Goal: Information Seeking & Learning: Learn about a topic

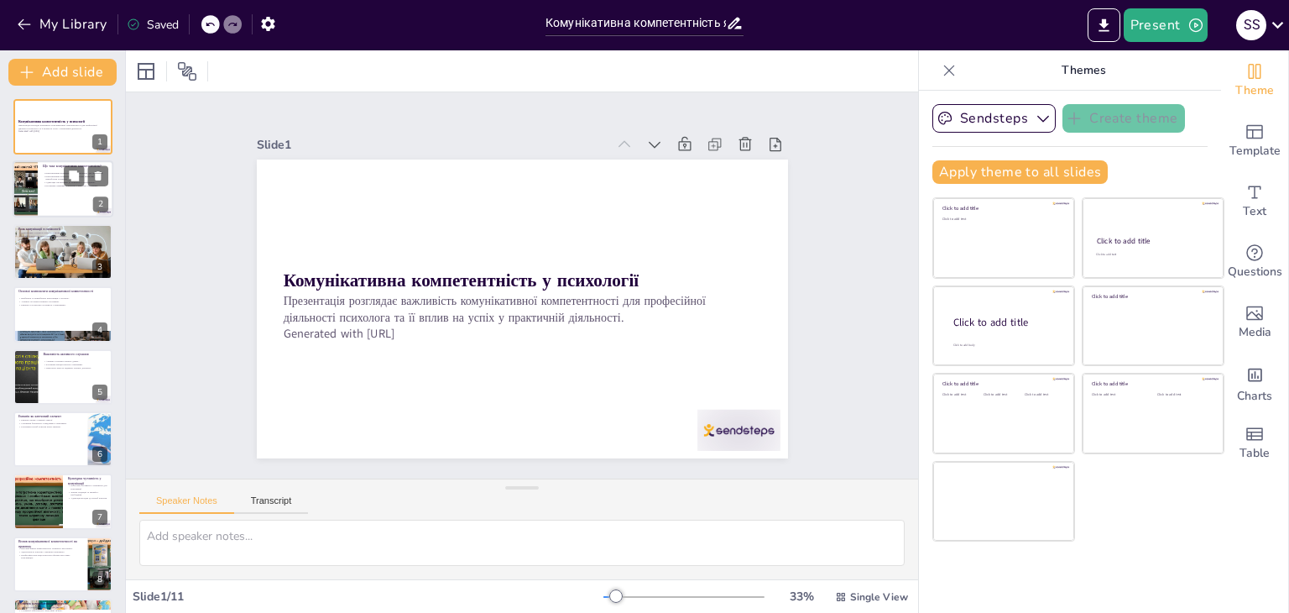
click at [44, 190] on div at bounding box center [63, 189] width 101 height 57
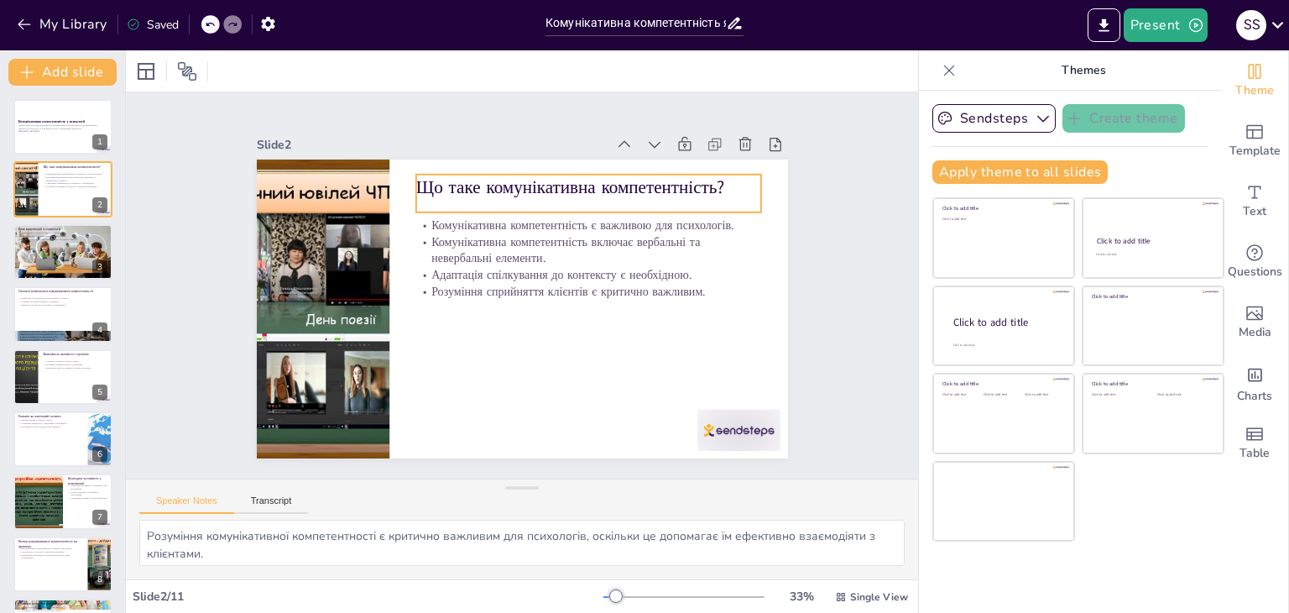
click at [455, 175] on p "Що таке комунікативна компетентність?" at bounding box center [587, 187] width 345 height 25
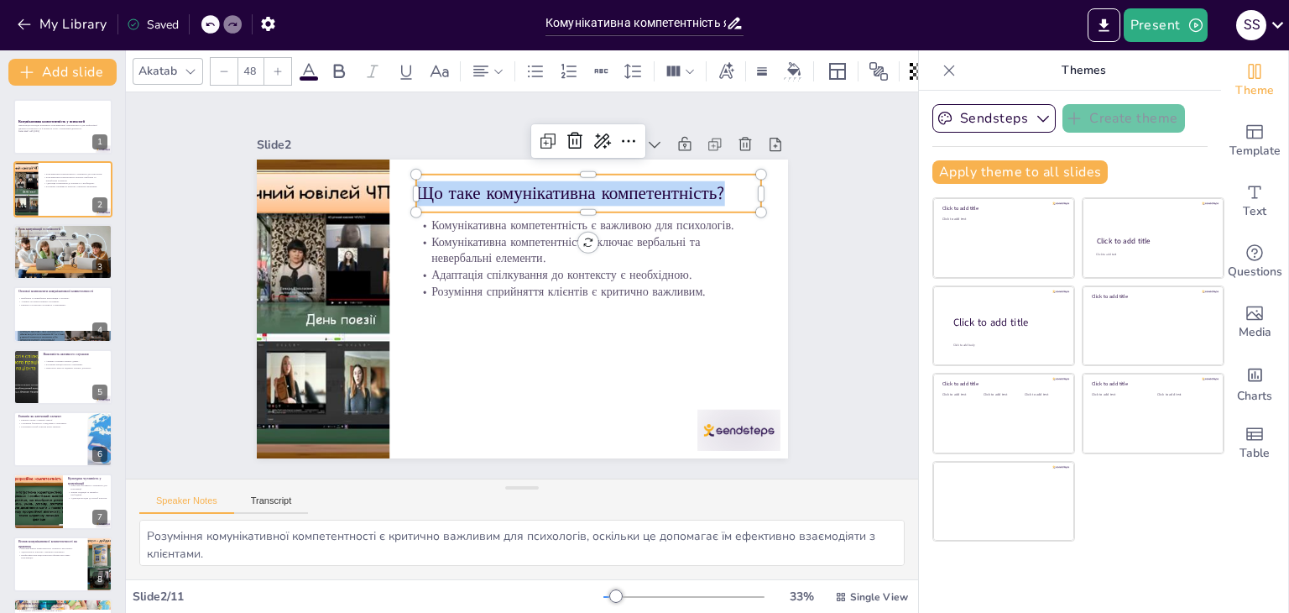
drag, startPoint x: 719, startPoint y: 187, endPoint x: 406, endPoint y: 189, distance: 313.0
click at [415, 189] on p "Що таке комунікативна компетентність?" at bounding box center [587, 193] width 345 height 25
copy p "Що таке комунікативна компетентність?"
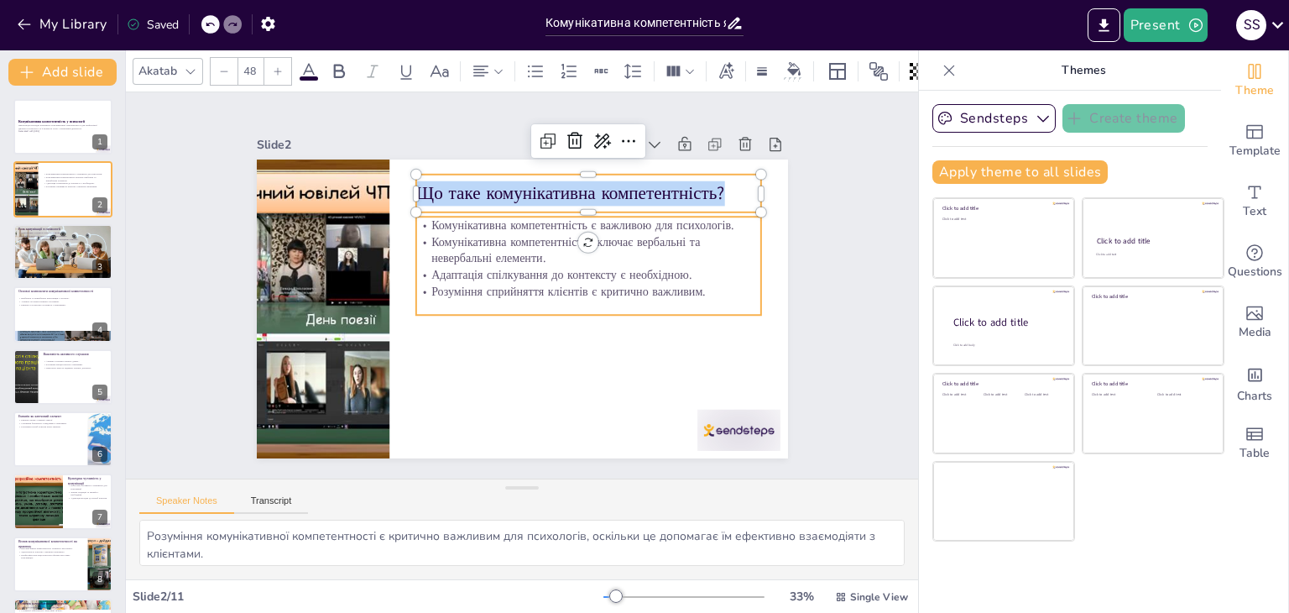
type input "32"
click at [430, 241] on p "Комунікативна компетентність включає вербальні та невербальні елементи." at bounding box center [587, 249] width 345 height 33
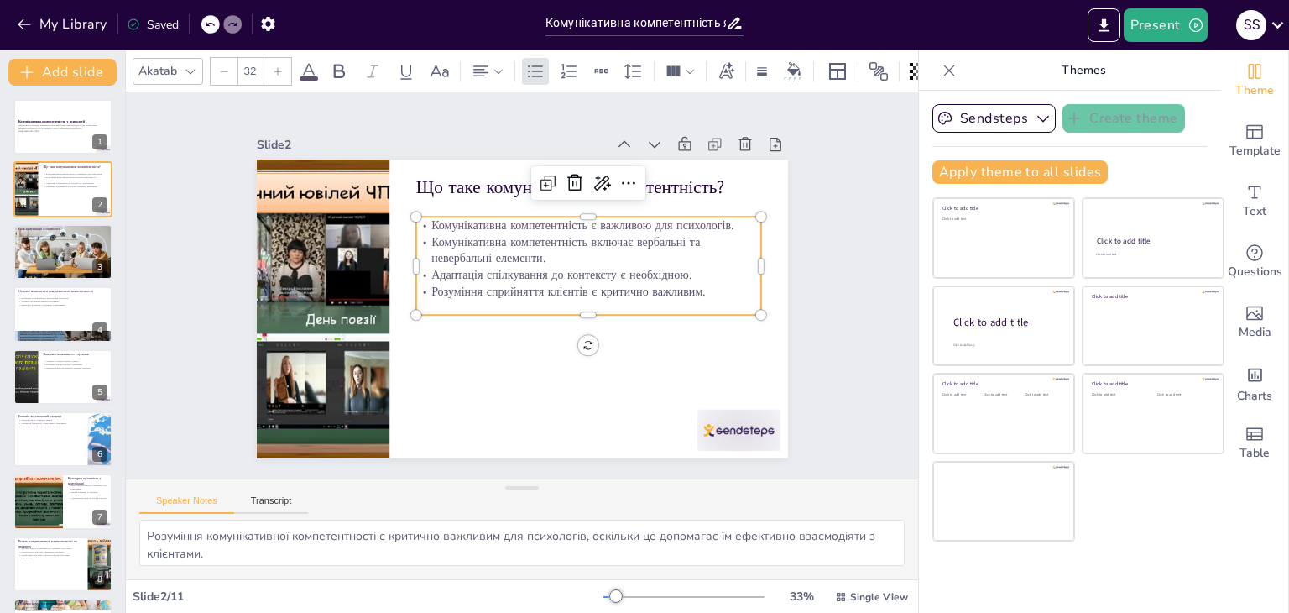
click at [430, 241] on p "Комунікативна компетентність включає вербальні та невербальні елементи." at bounding box center [587, 249] width 345 height 33
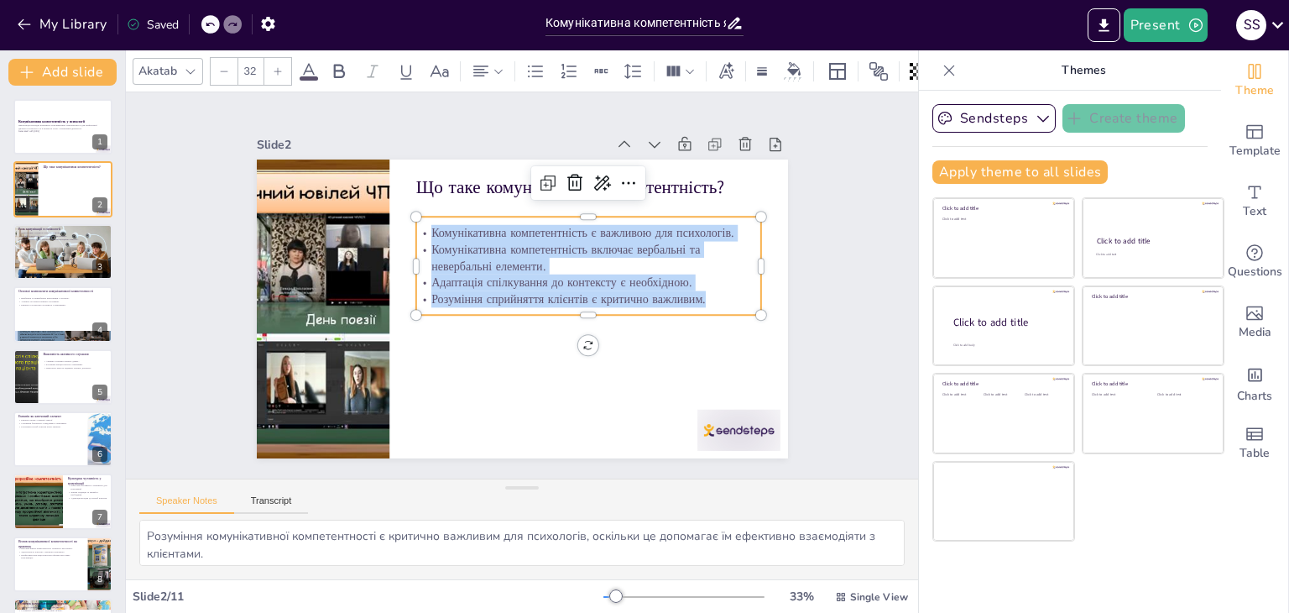
click at [695, 296] on p "Розуміння сприйняття клієнтів є критично важливим." at bounding box center [587, 298] width 345 height 17
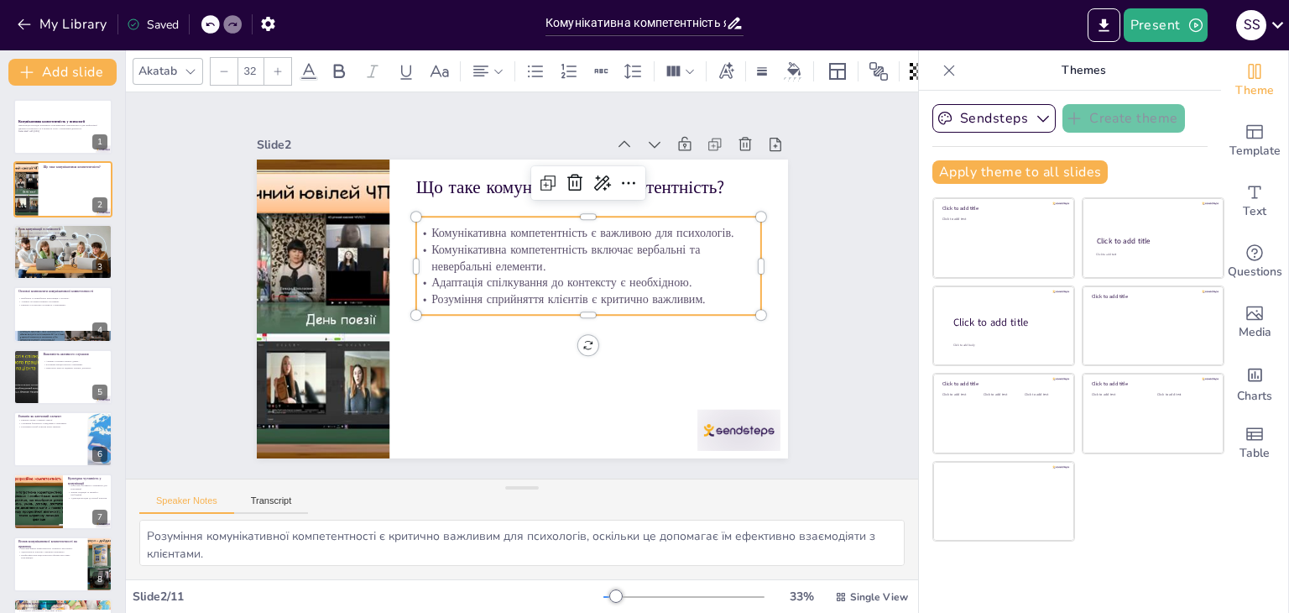
drag, startPoint x: 695, startPoint y: 296, endPoint x: 615, endPoint y: 250, distance: 92.1
click at [613, 250] on p "Комунікативна компетентність включає вербальні та невербальні елементи." at bounding box center [587, 257] width 345 height 33
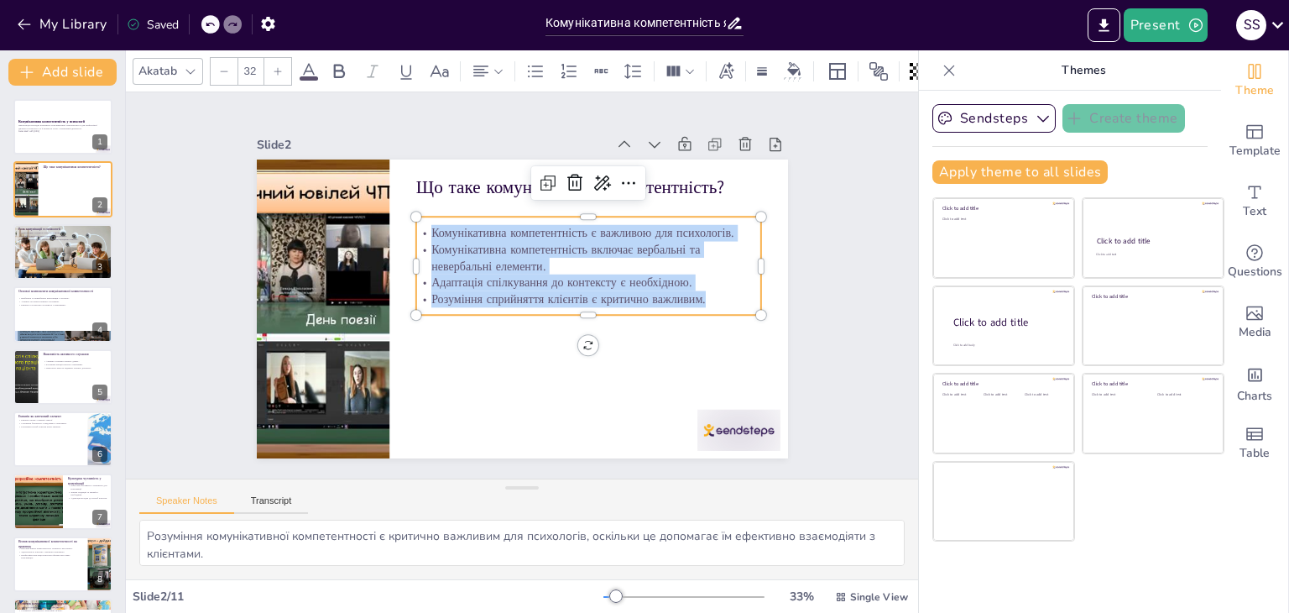
drag, startPoint x: 702, startPoint y: 297, endPoint x: 416, endPoint y: 232, distance: 292.5
click at [416, 232] on div "Комунікативна компетентність є важливою для психологів. Комунікативна компетент…" at bounding box center [587, 266] width 345 height 82
copy div "Комунікативна компетентність є важливою для психологів. Комунікативна компетент…"
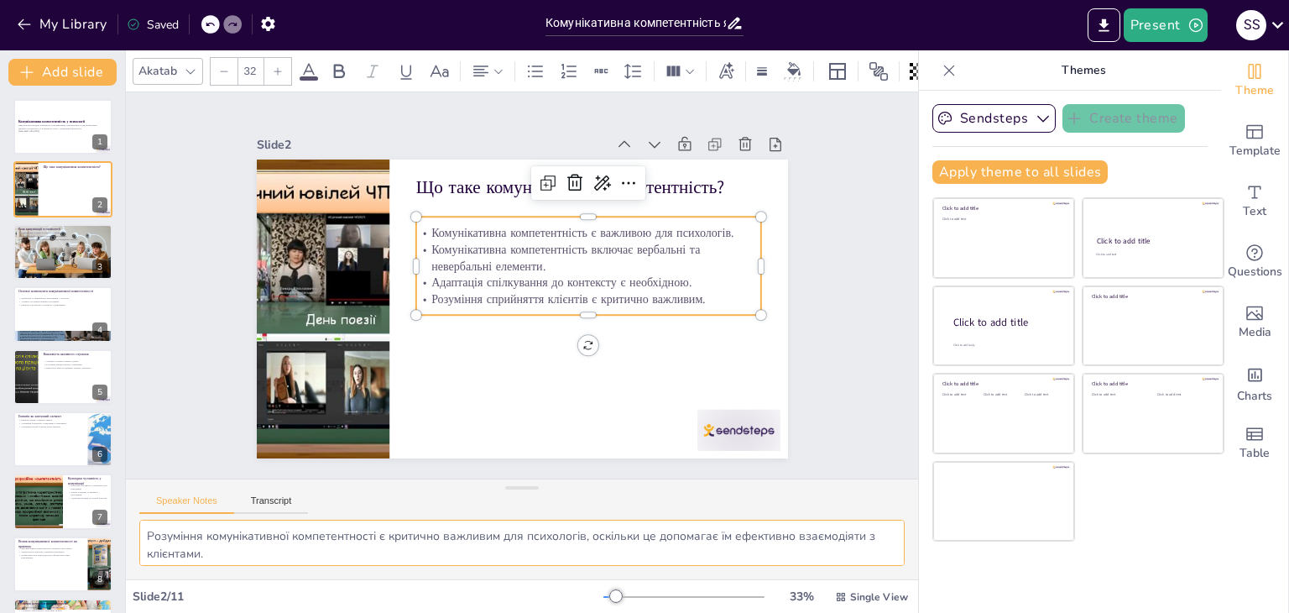
scroll to position [74, 0]
drag, startPoint x: 147, startPoint y: 529, endPoint x: 851, endPoint y: 566, distance: 705.0
click at [851, 566] on div "Розуміння комунікативної компетентності є критично важливим для психологів, оск…" at bounding box center [522, 549] width 792 height 60
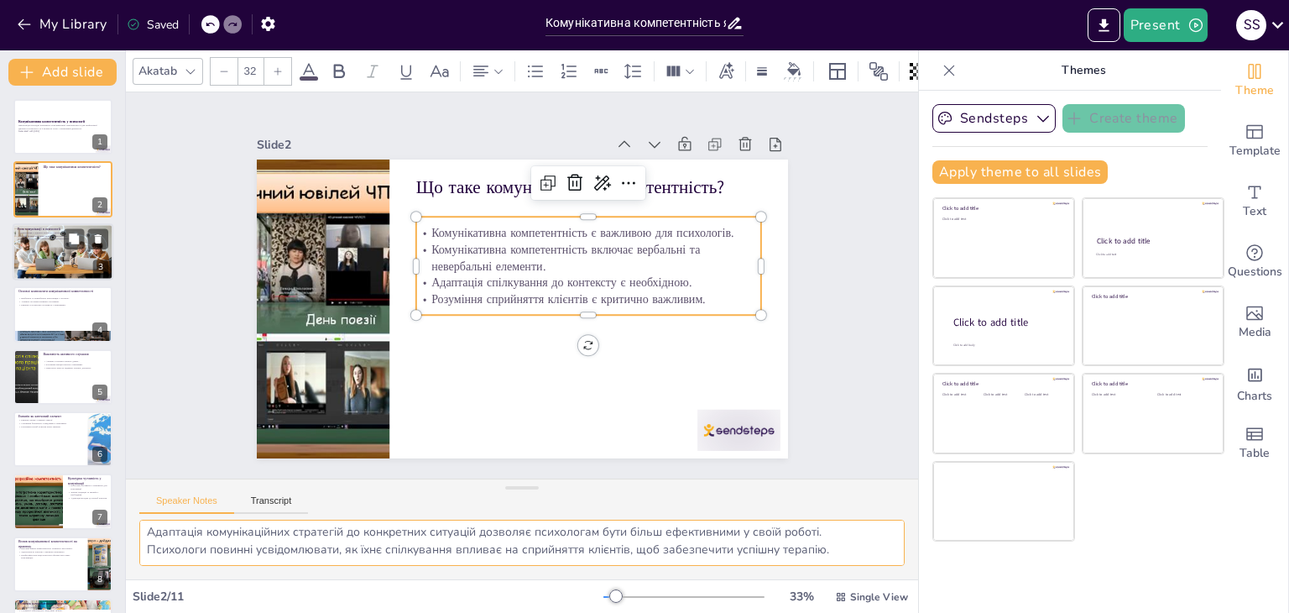
click at [51, 249] on div at bounding box center [63, 252] width 101 height 61
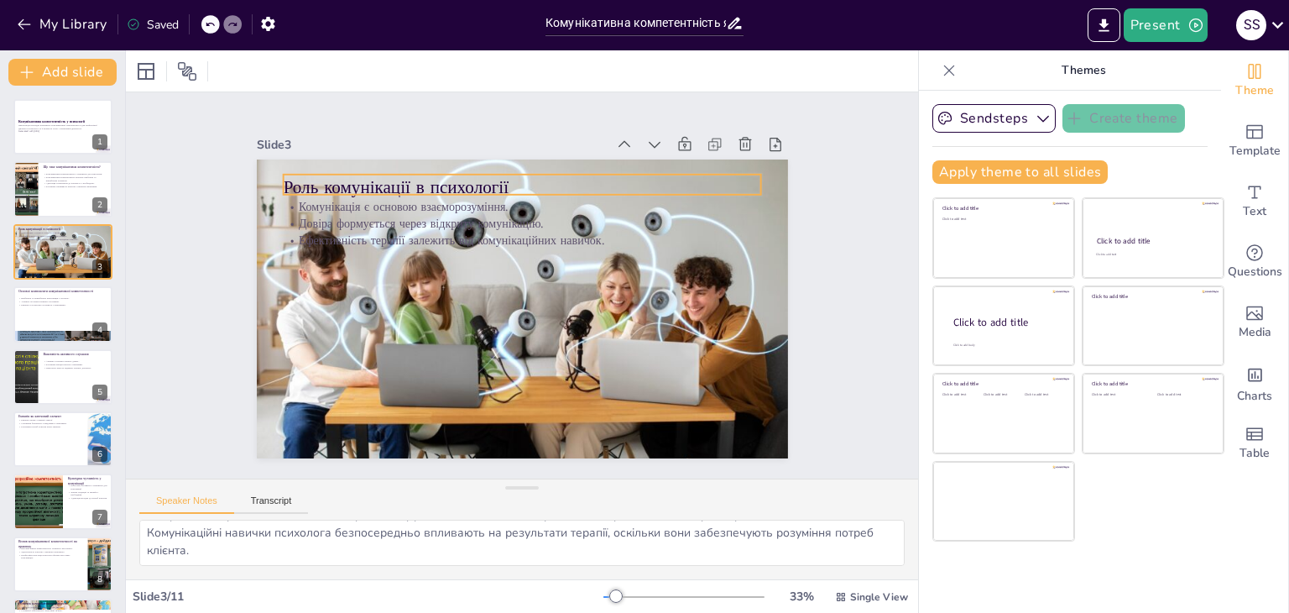
click at [352, 175] on p "Роль комунікації в психології" at bounding box center [522, 187] width 478 height 25
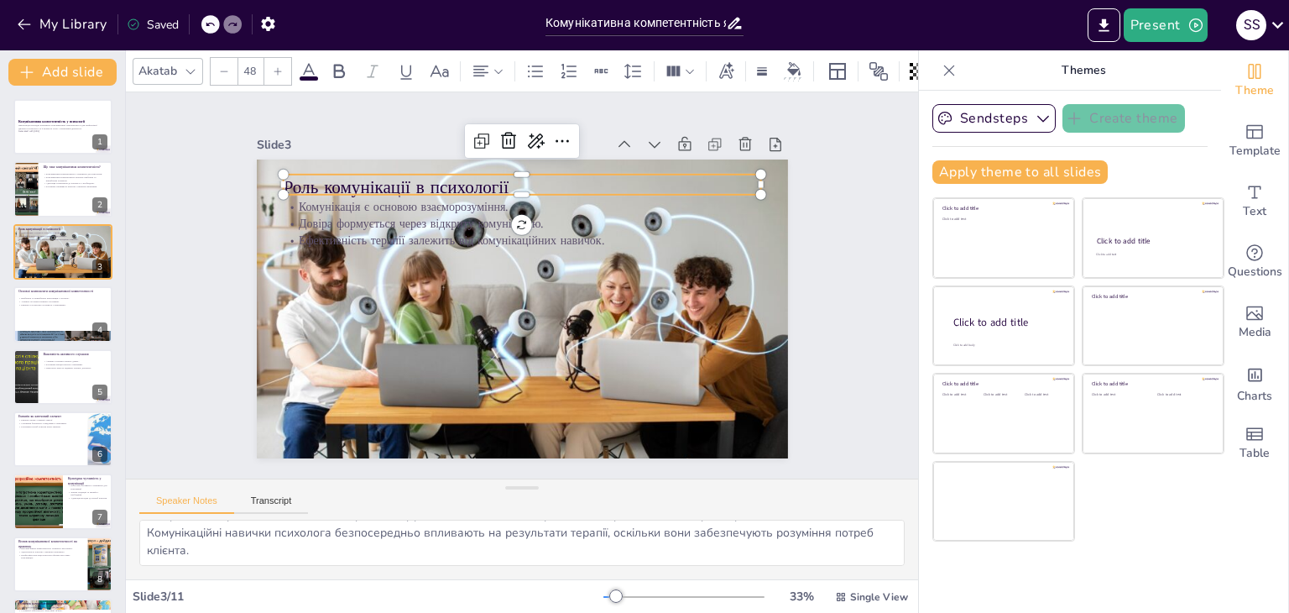
click at [352, 175] on p "Роль комунікації в психології" at bounding box center [522, 187] width 478 height 25
drag, startPoint x: 498, startPoint y: 181, endPoint x: 273, endPoint y: 176, distance: 224.9
click at [283, 176] on p "Роль комунікації в психології" at bounding box center [522, 184] width 478 height 25
copy p "Роль комунікації в психології"
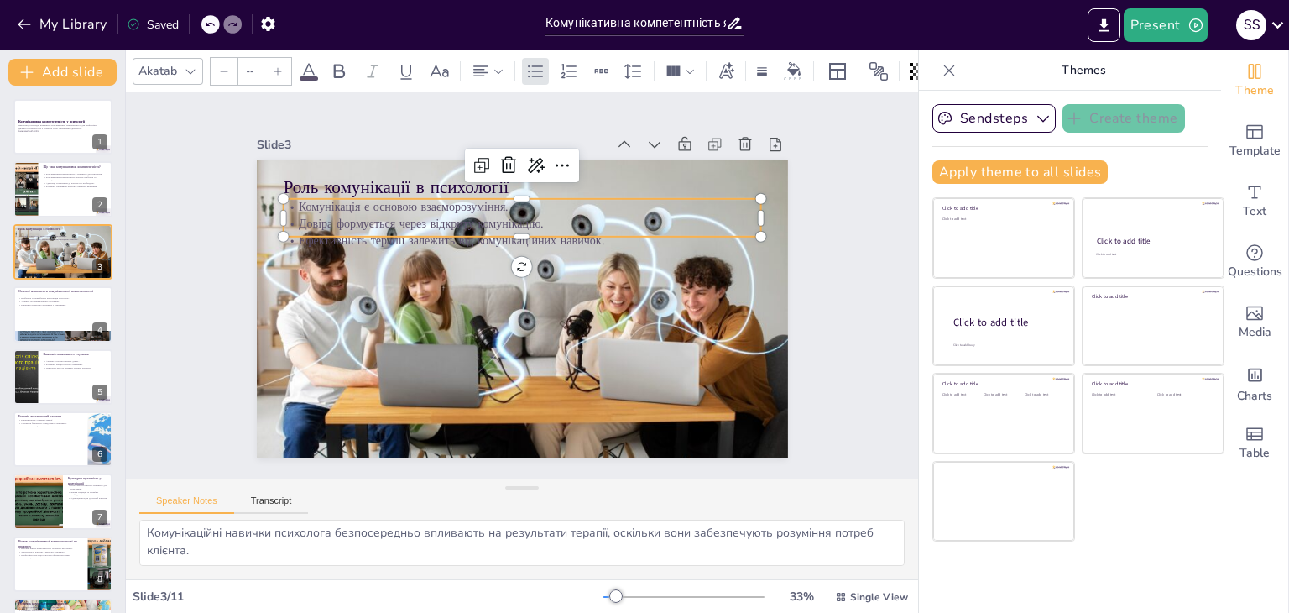
type input "32"
click at [283, 199] on p "Комунікація є основою взаєморозуміння." at bounding box center [522, 207] width 478 height 17
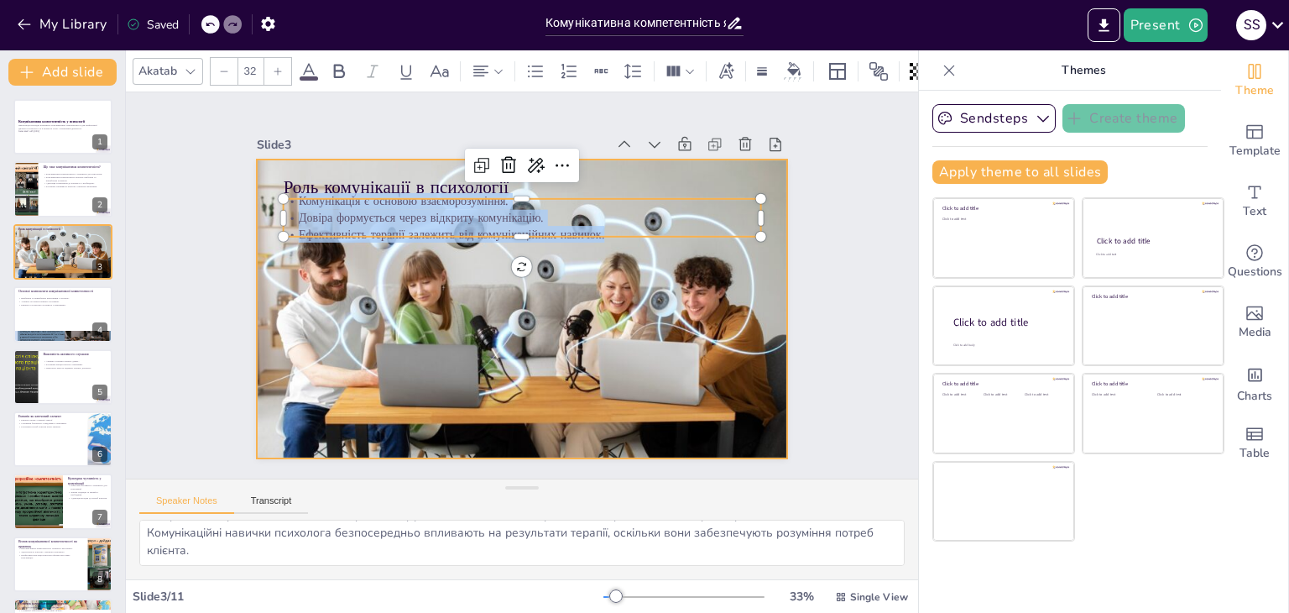
drag, startPoint x: 281, startPoint y: 195, endPoint x: 619, endPoint y: 246, distance: 342.0
click at [619, 246] on div "Роль комунікації в психології Комунікація є основою взаєморозуміння. Довіра фор…" at bounding box center [522, 308] width 531 height 299
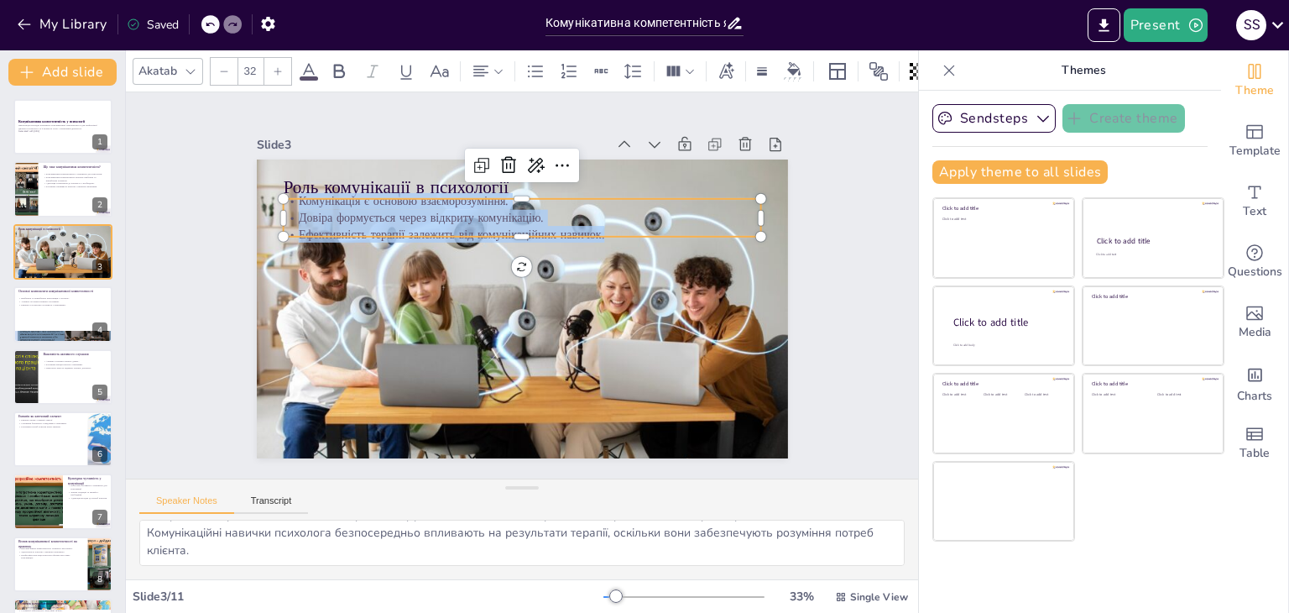
copy div "Комунікація є основою взаєморозуміння. Довіра формується через відкриту комунік…"
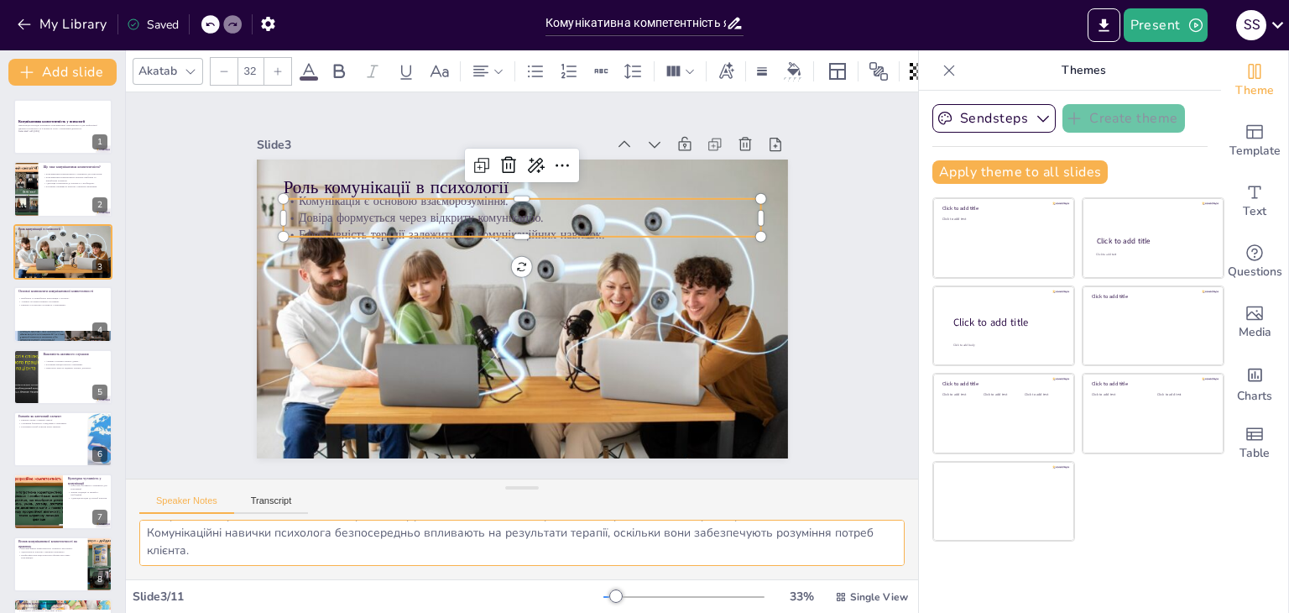
drag, startPoint x: 144, startPoint y: 522, endPoint x: 468, endPoint y: 568, distance: 327.2
click at [468, 568] on div "Взаєморозуміння між психологом і клієнтом є критично важливим для успішної тера…" at bounding box center [522, 549] width 792 height 60
drag, startPoint x: 67, startPoint y: 292, endPoint x: 77, endPoint y: 292, distance: 10.1
click at [67, 293] on button at bounding box center [74, 301] width 20 height 20
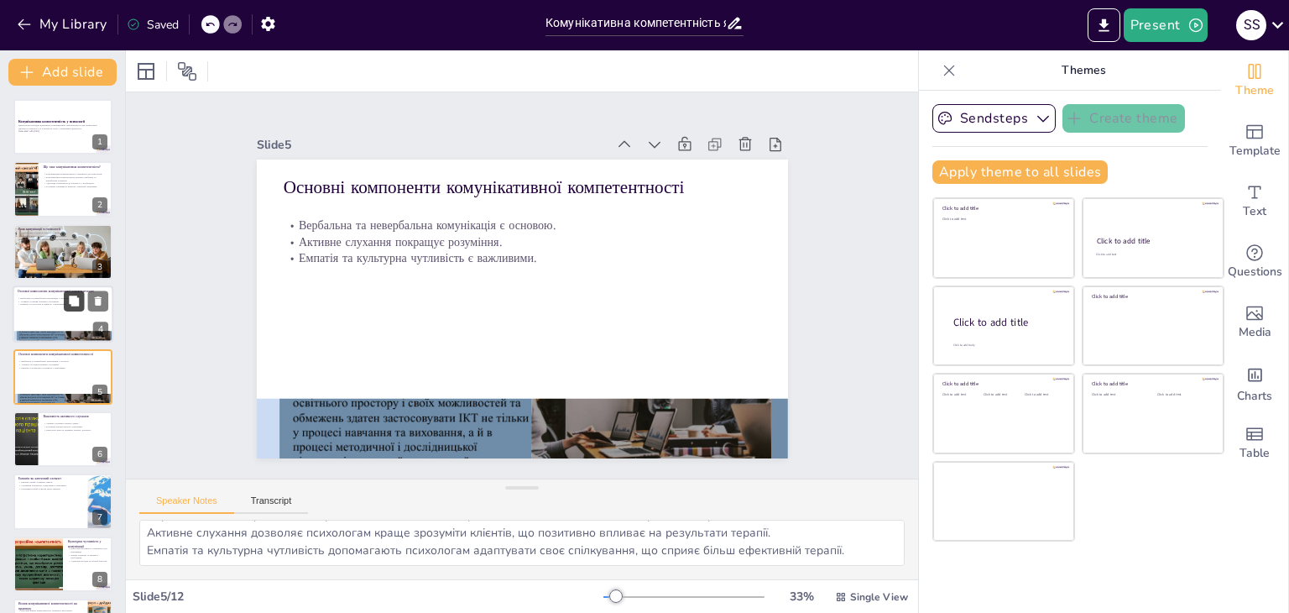
scroll to position [27, 0]
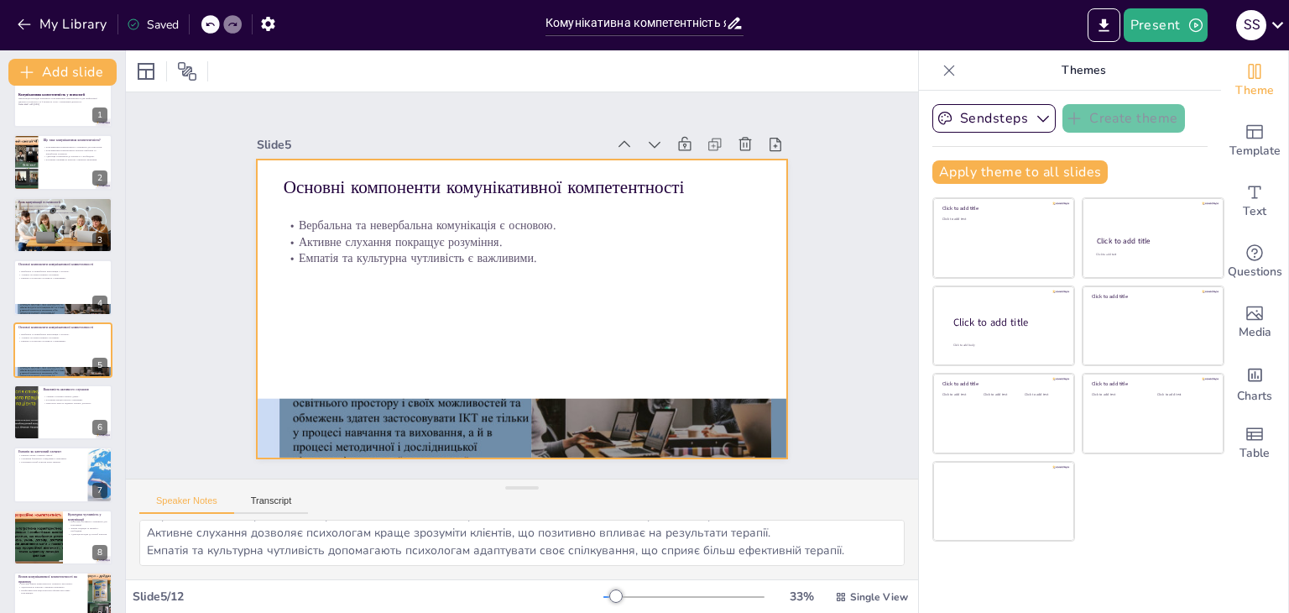
click at [264, 177] on div at bounding box center [522, 308] width 531 height 299
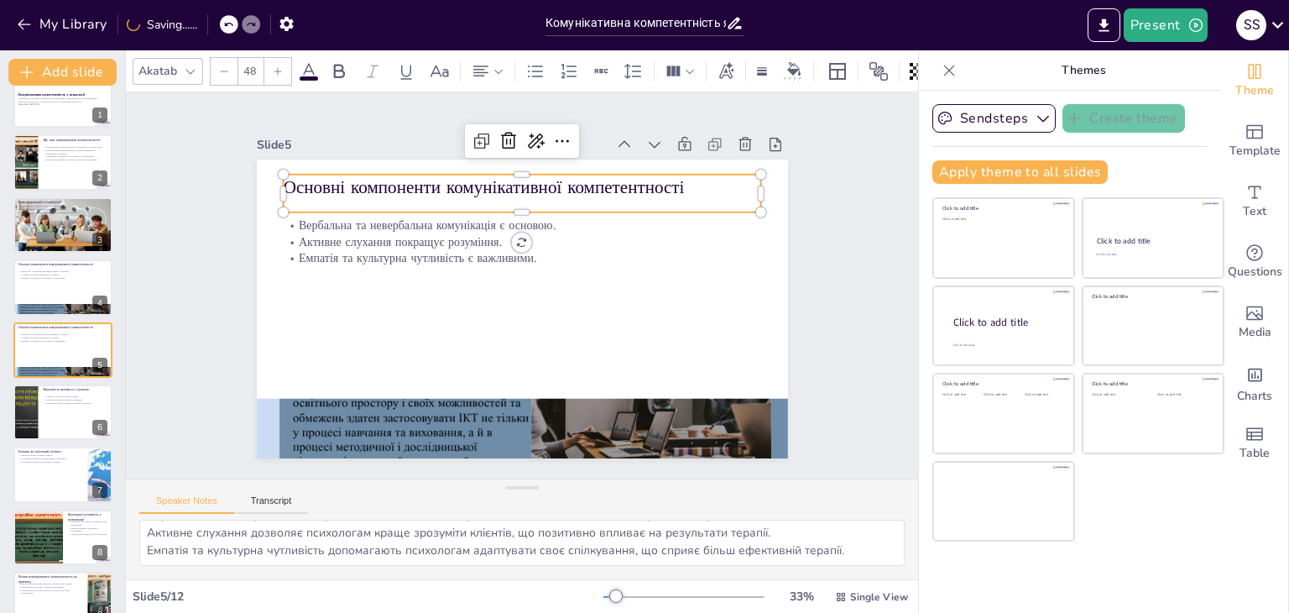
click at [283, 175] on p "Основні компоненти комунікативної компетентності" at bounding box center [522, 187] width 478 height 25
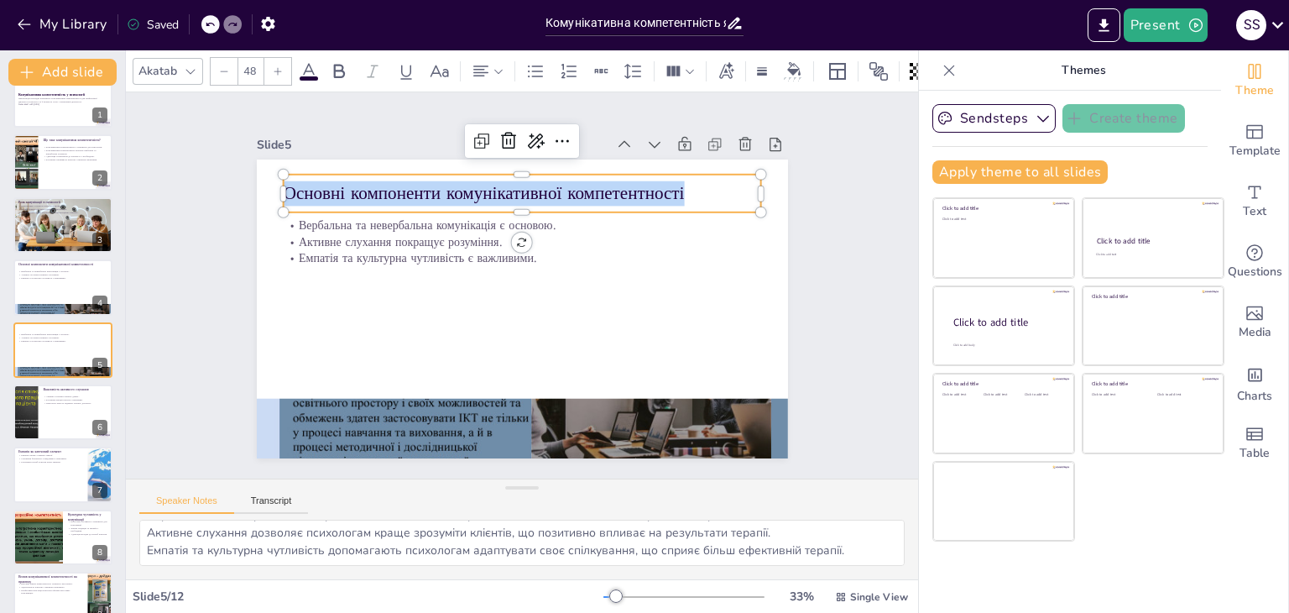
drag, startPoint x: 681, startPoint y: 182, endPoint x: 272, endPoint y: 183, distance: 409.5
click at [283, 183] on p "Основні компоненти комунікативної компетентності" at bounding box center [522, 193] width 478 height 25
copy p "Основні компоненти комунікативної компетентності"
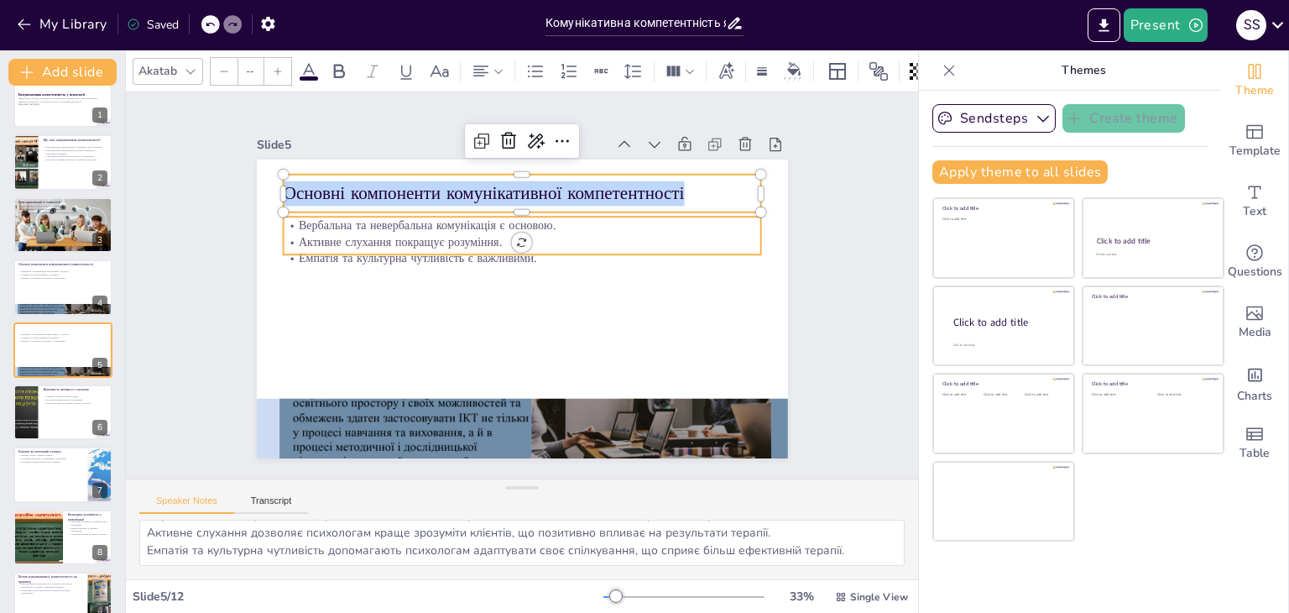
type input "32"
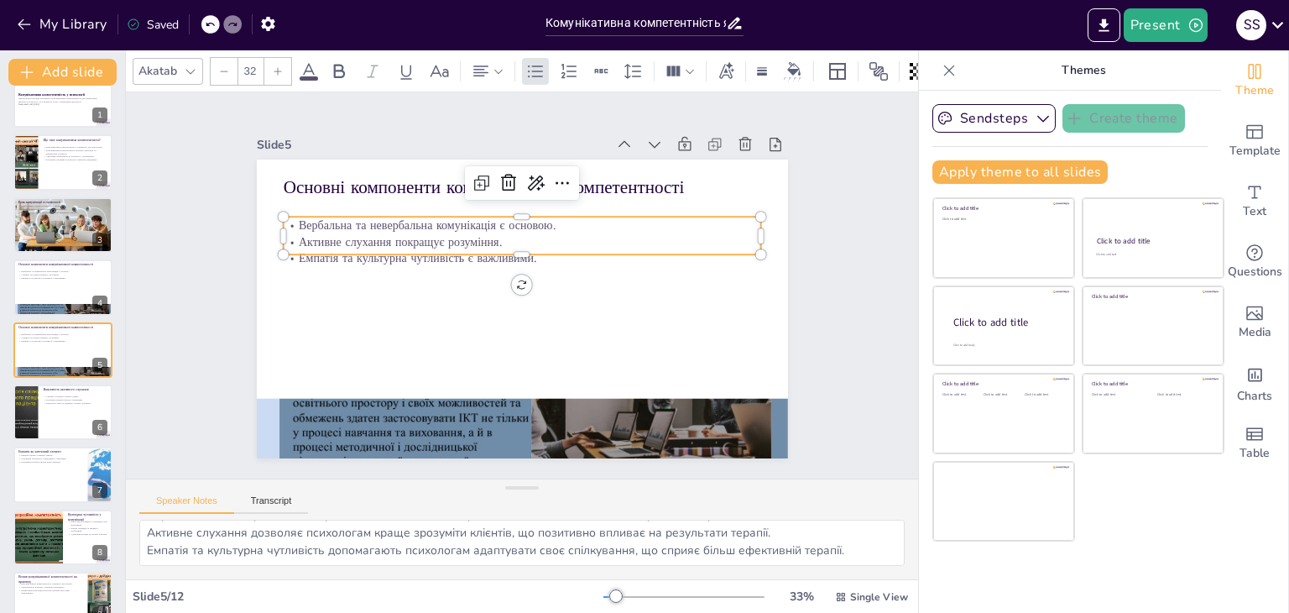
click at [283, 216] on p "Вербальна та невербальна комунікація є основою." at bounding box center [522, 224] width 478 height 17
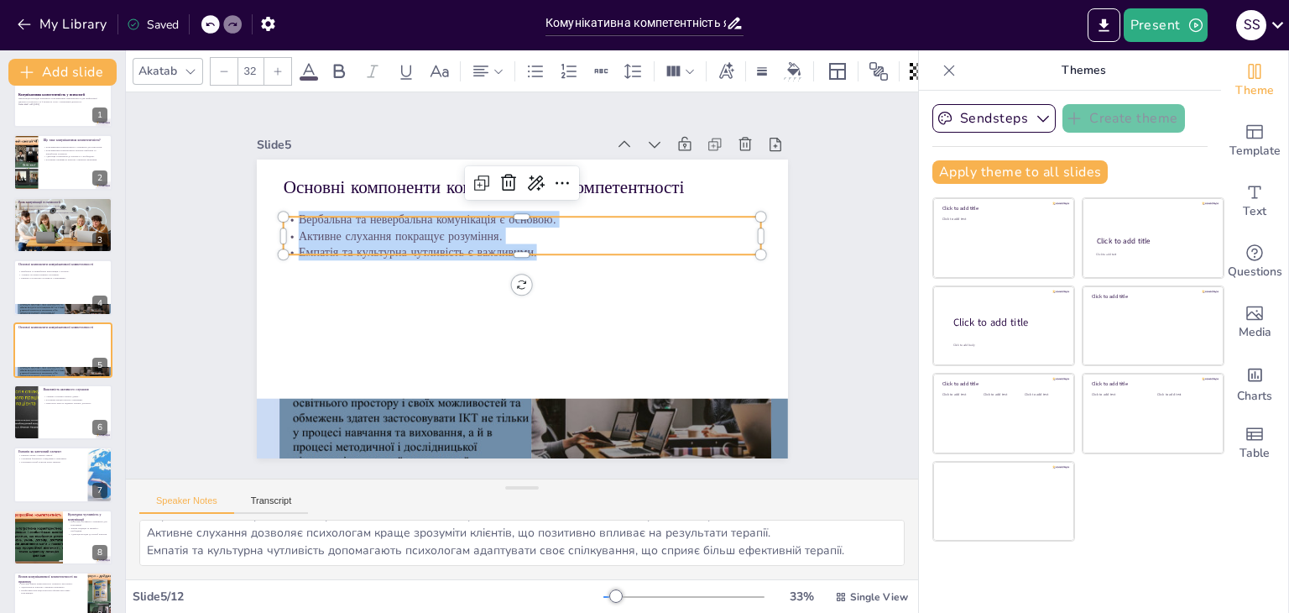
drag, startPoint x: 282, startPoint y: 213, endPoint x: 545, endPoint y: 247, distance: 265.6
click at [545, 247] on div "Вербальна та невербальна комунікація є основою. Активне слухання покращує розум…" at bounding box center [522, 236] width 478 height 50
copy div "Вербальна та невербальна комунікація є основою. Активне слухання покращує розум…"
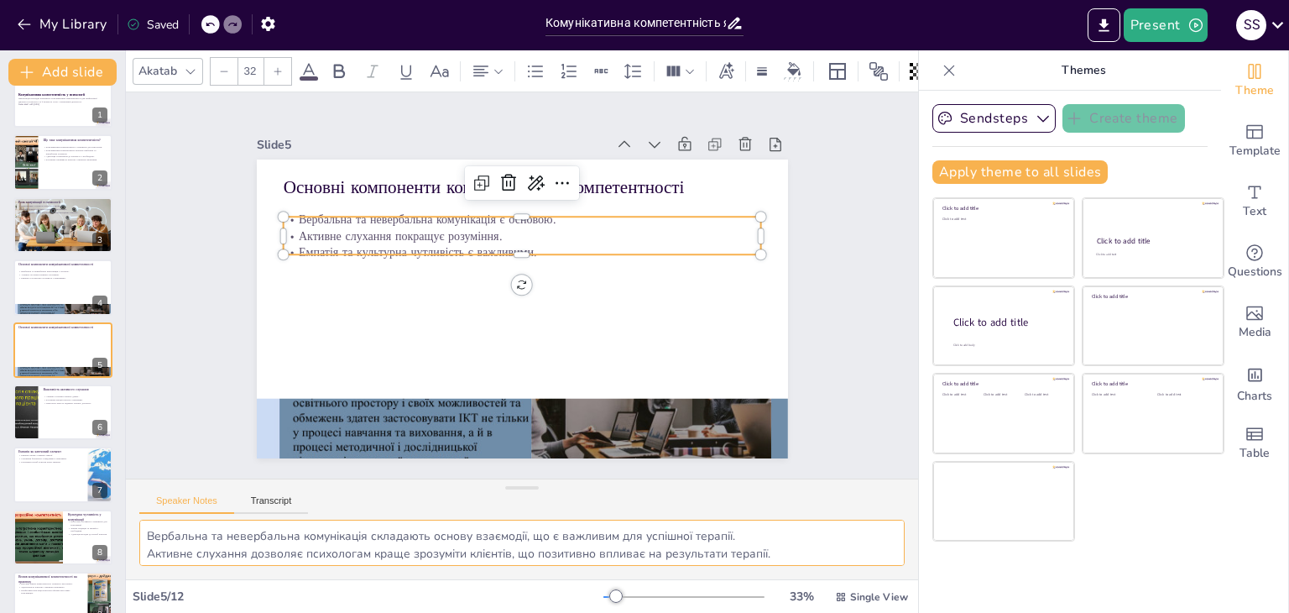
scroll to position [21, 0]
drag, startPoint x: 146, startPoint y: 529, endPoint x: 843, endPoint y: 564, distance: 698.2
click at [843, 564] on textarea "Вербальна та невербальна комунікація складають основу взаємодії, що є важливим …" at bounding box center [521, 542] width 765 height 46
click at [47, 404] on div at bounding box center [63, 411] width 101 height 57
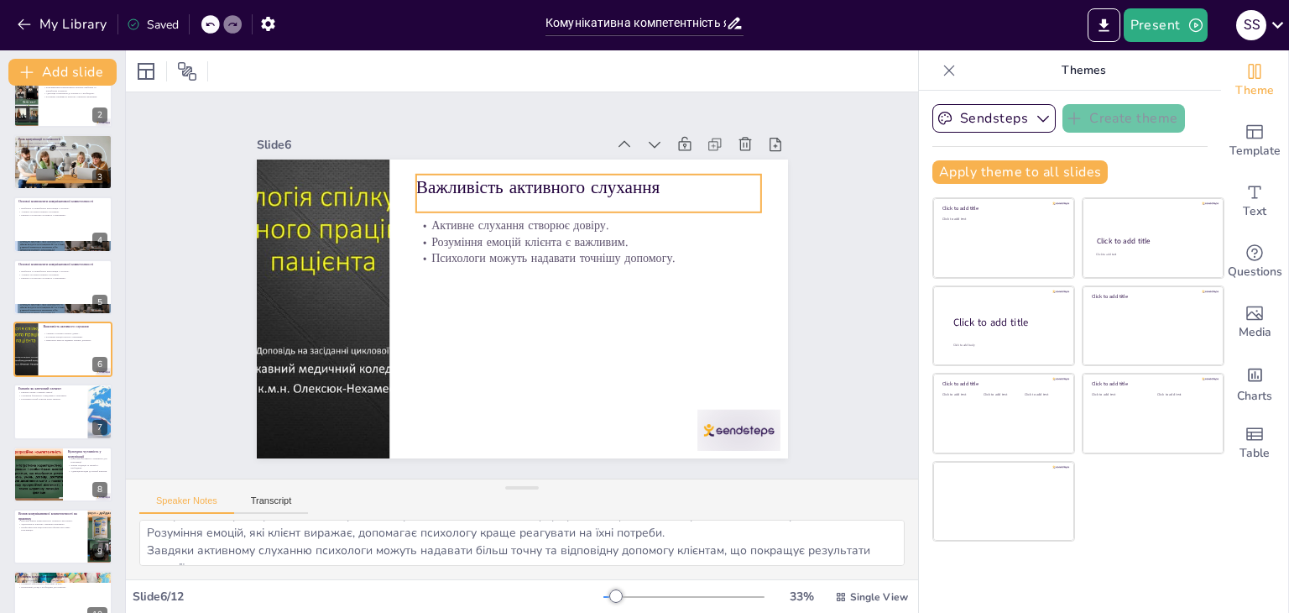
click at [601, 182] on p "Важливість активного слухання" at bounding box center [587, 187] width 345 height 25
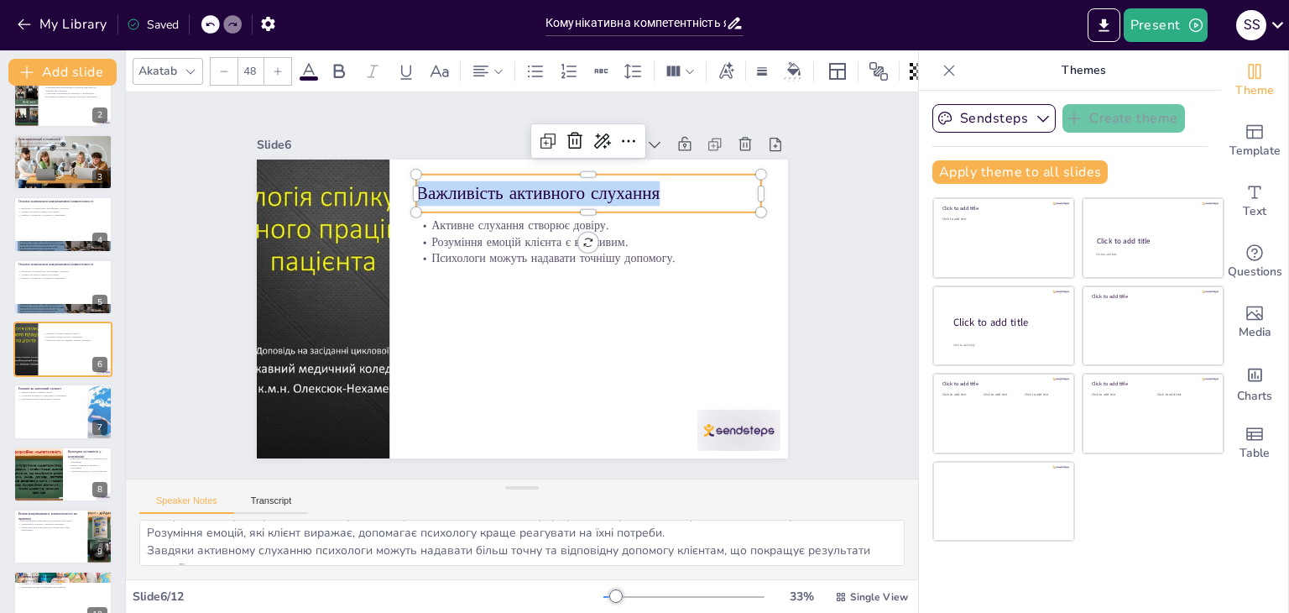
drag, startPoint x: 648, startPoint y: 181, endPoint x: 402, endPoint y: 181, distance: 245.9
click at [402, 181] on div "Активне слухання створює довіру. Розуміння емоцій клієнта є важливим. Психологи…" at bounding box center [522, 308] width 531 height 299
copy p "Важливість активного слухання"
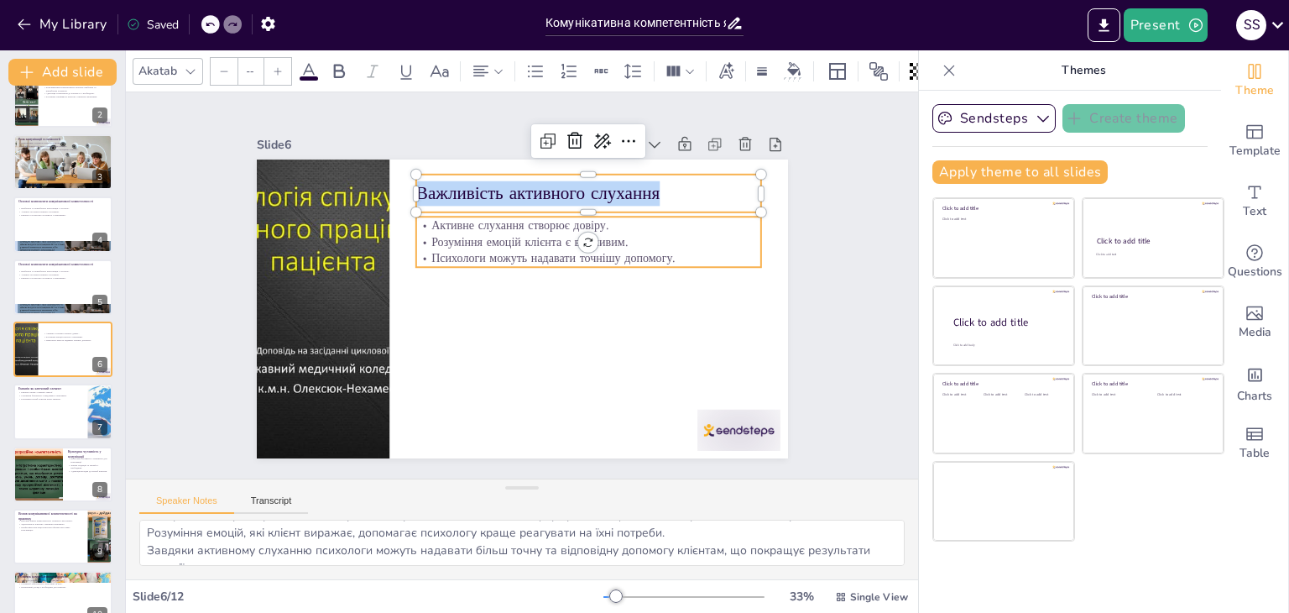
type input "32"
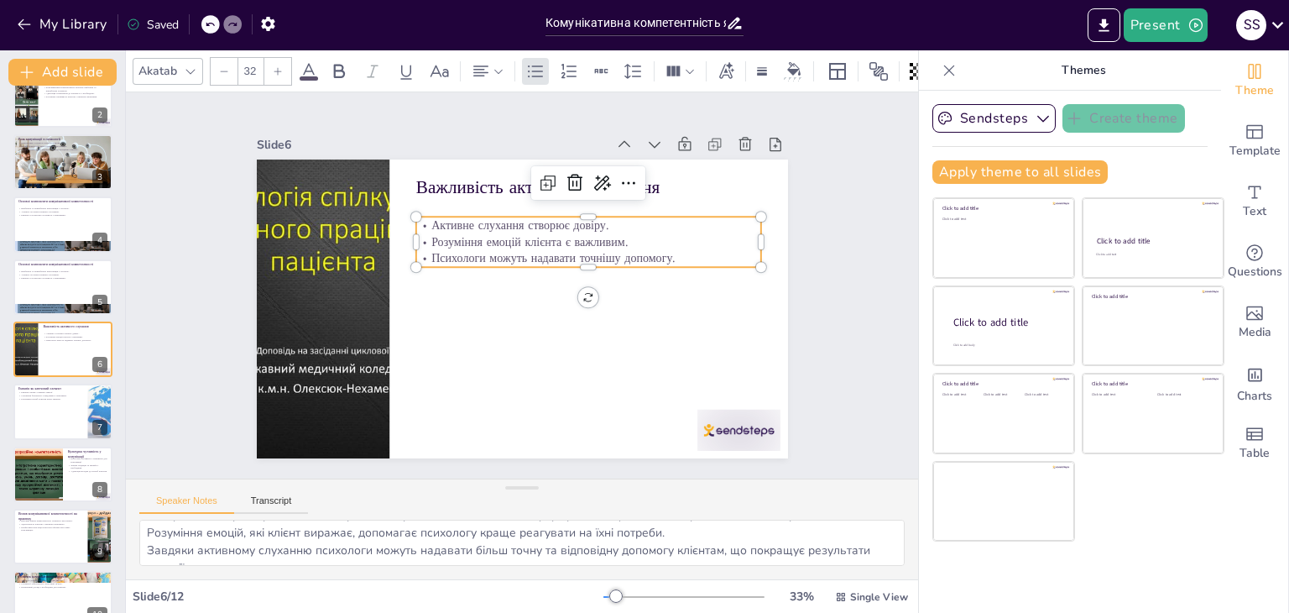
click at [416, 216] on p "Активне слухання створює довіру." at bounding box center [587, 224] width 345 height 17
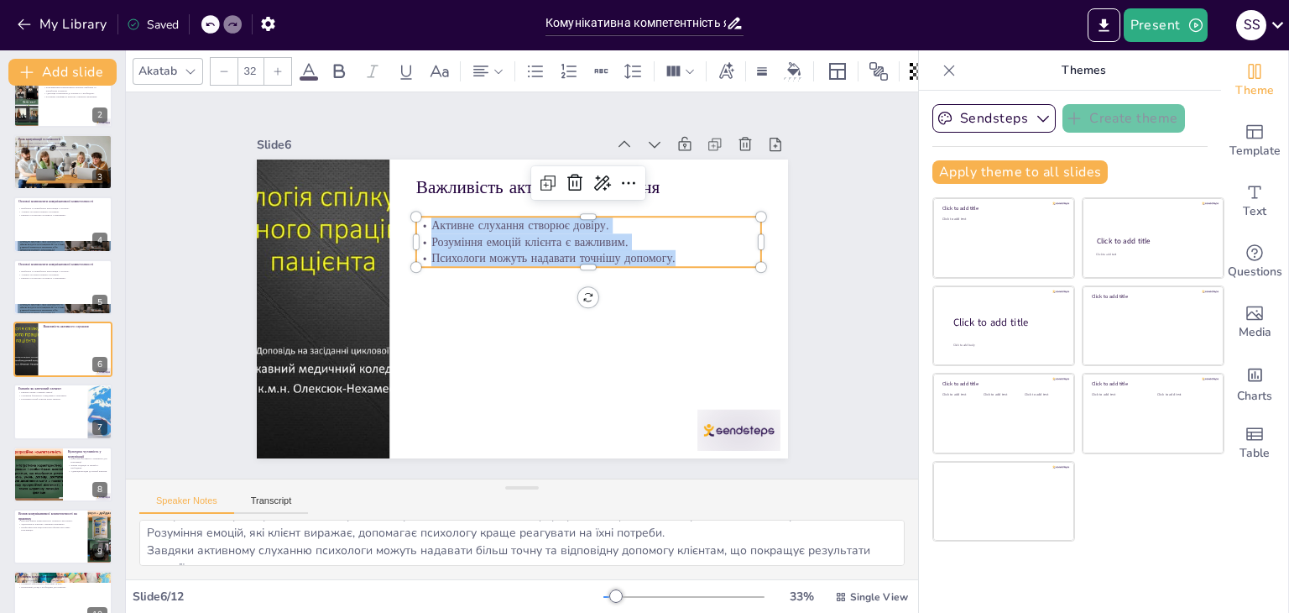
drag, startPoint x: 416, startPoint y: 216, endPoint x: 708, endPoint y: 252, distance: 294.2
click at [708, 252] on div "Активне слухання створює довіру. Розуміння емоцій клієнта є важливим. Психологи…" at bounding box center [587, 242] width 345 height 50
copy div "Активне слухання створює довіру. Розуміння емоцій клієнта є важливим. Психологи…"
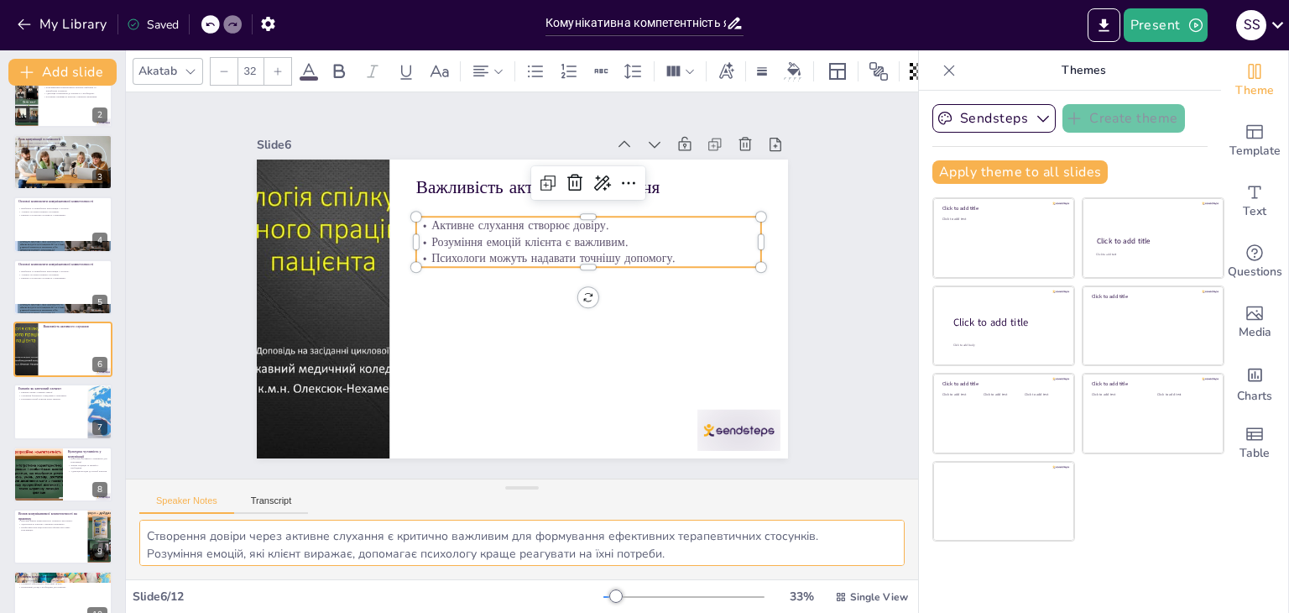
scroll to position [39, 0]
drag, startPoint x: 148, startPoint y: 538, endPoint x: 576, endPoint y: 557, distance: 429.2
click at [576, 557] on textarea "Створення довіри через активне слухання є критично важливим для формування ефек…" at bounding box center [521, 542] width 765 height 46
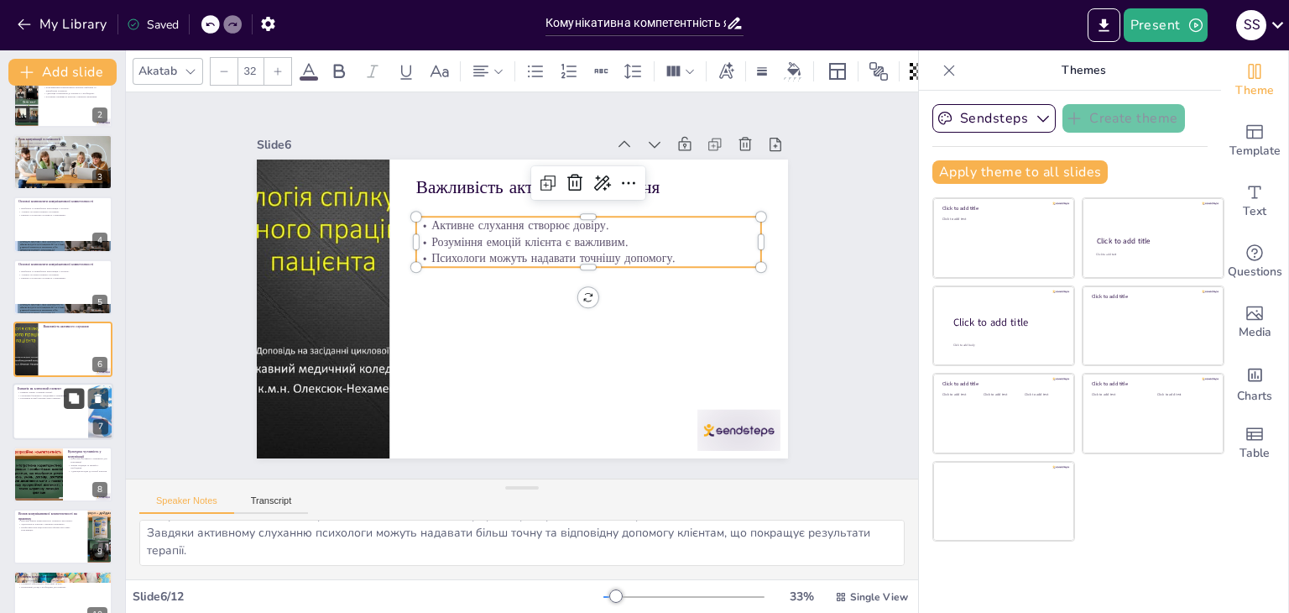
click at [65, 403] on button at bounding box center [74, 399] width 20 height 20
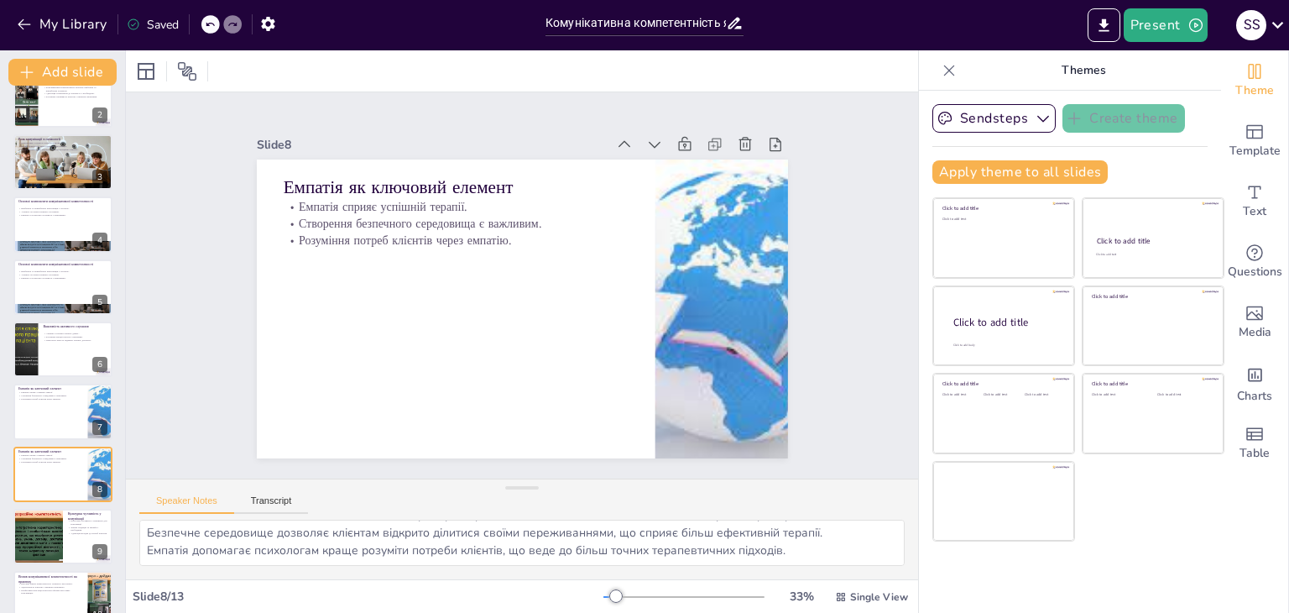
scroll to position [215, 0]
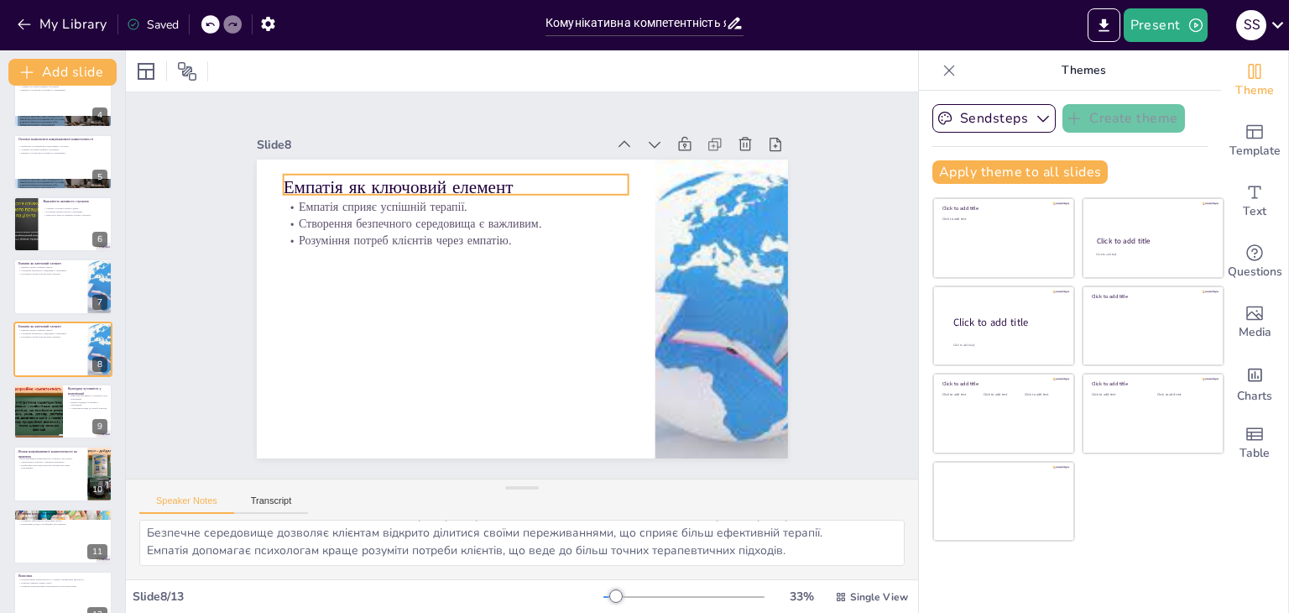
click at [497, 181] on p "Емпатія як ключовий елемент" at bounding box center [455, 187] width 345 height 25
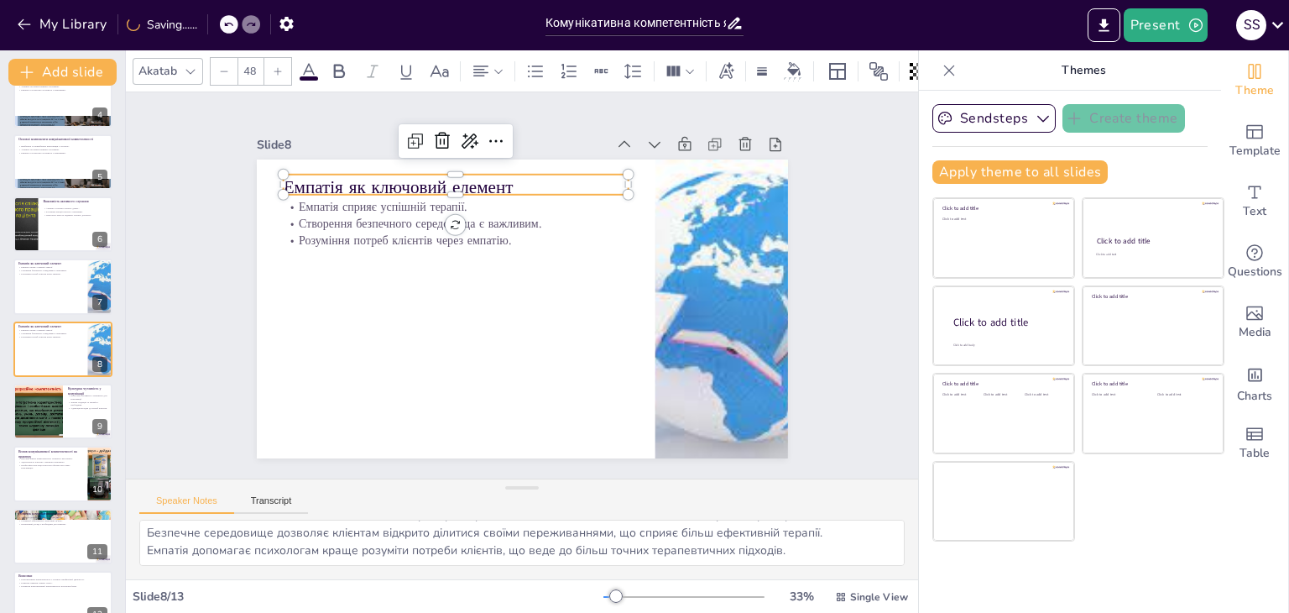
click at [497, 181] on p "Емпатія як ключовий елемент" at bounding box center [455, 187] width 345 height 25
drag, startPoint x: 497, startPoint y: 181, endPoint x: 273, endPoint y: 183, distance: 224.1
click at [273, 183] on div "Емпатія сприяє успішній терапії. Створення безпечного середовища є важливим. Ро…" at bounding box center [522, 308] width 531 height 299
copy p "Емпатія як ключовий елемент"
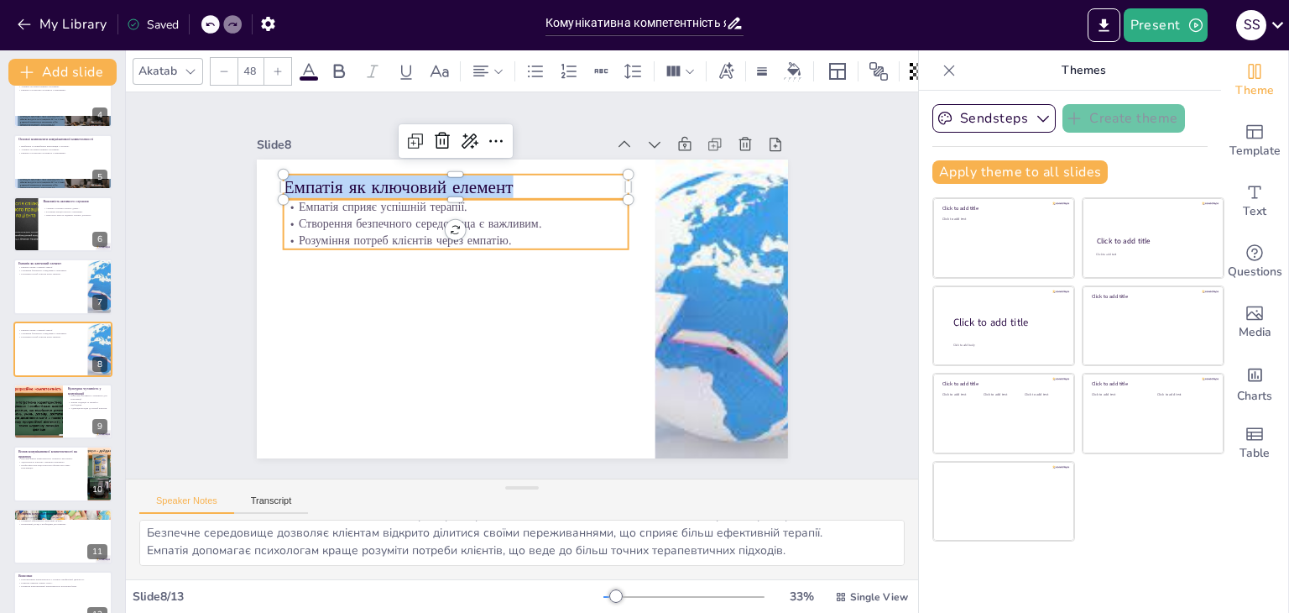
type input "32"
click at [285, 202] on p "Емпатія сприяє успішній терапії." at bounding box center [455, 207] width 345 height 17
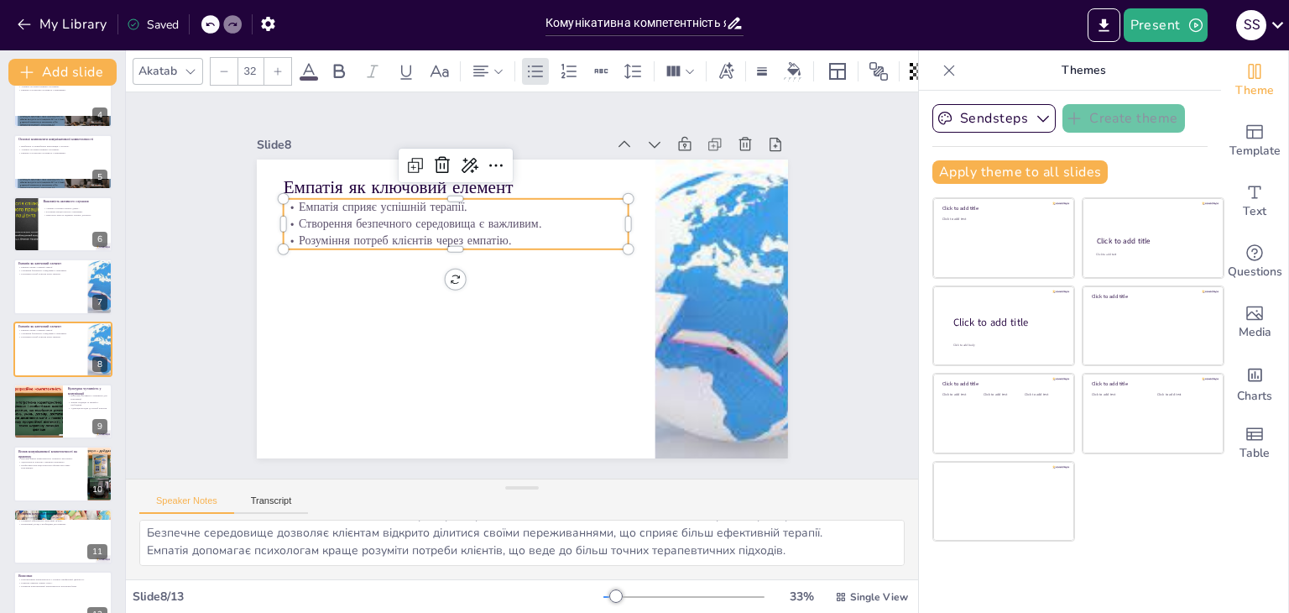
click at [285, 202] on p "Емпатія сприяє успішній терапії." at bounding box center [455, 207] width 345 height 17
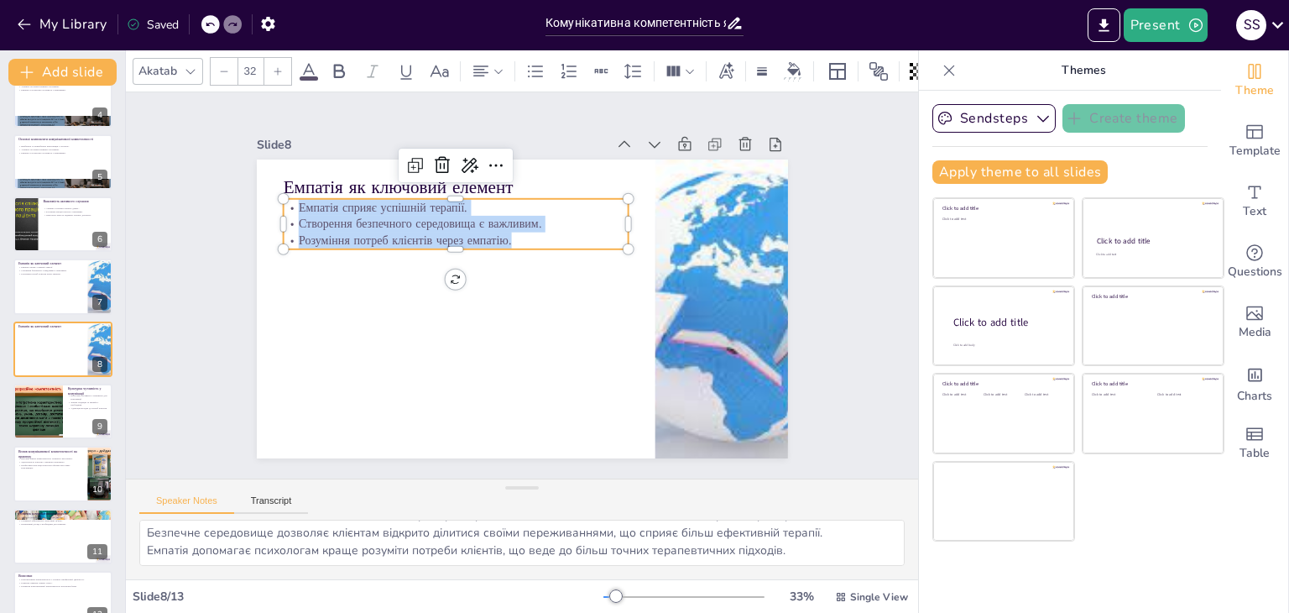
drag, startPoint x: 285, startPoint y: 202, endPoint x: 504, endPoint y: 230, distance: 220.8
click at [504, 230] on div "Емпатія сприяє успішній терапії. Створення безпечного середовища є важливим. Ро…" at bounding box center [455, 224] width 345 height 50
copy div "Емпатія сприяє успішній терапії. Створення безпечного середовища є важливим. Ро…"
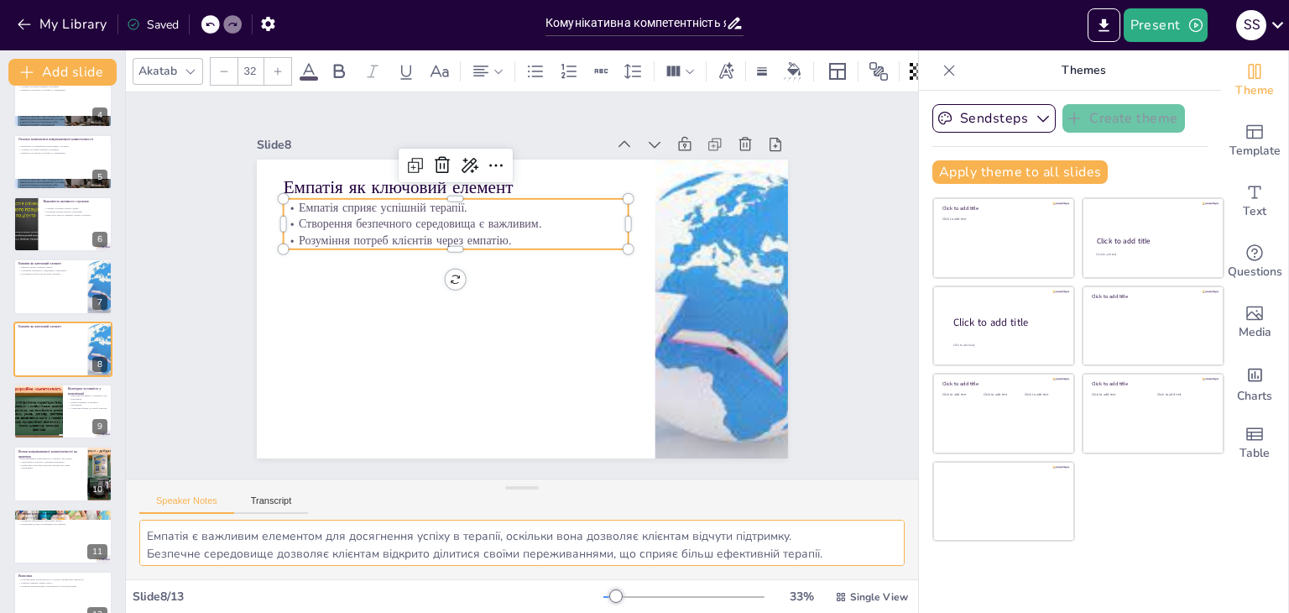
scroll to position [21, 0]
drag, startPoint x: 148, startPoint y: 536, endPoint x: 790, endPoint y: 561, distance: 643.3
click at [790, 561] on textarea "Емпатія є важливим елементом для досягнення успіху в терапії, оскільки вона доз…" at bounding box center [521, 542] width 765 height 46
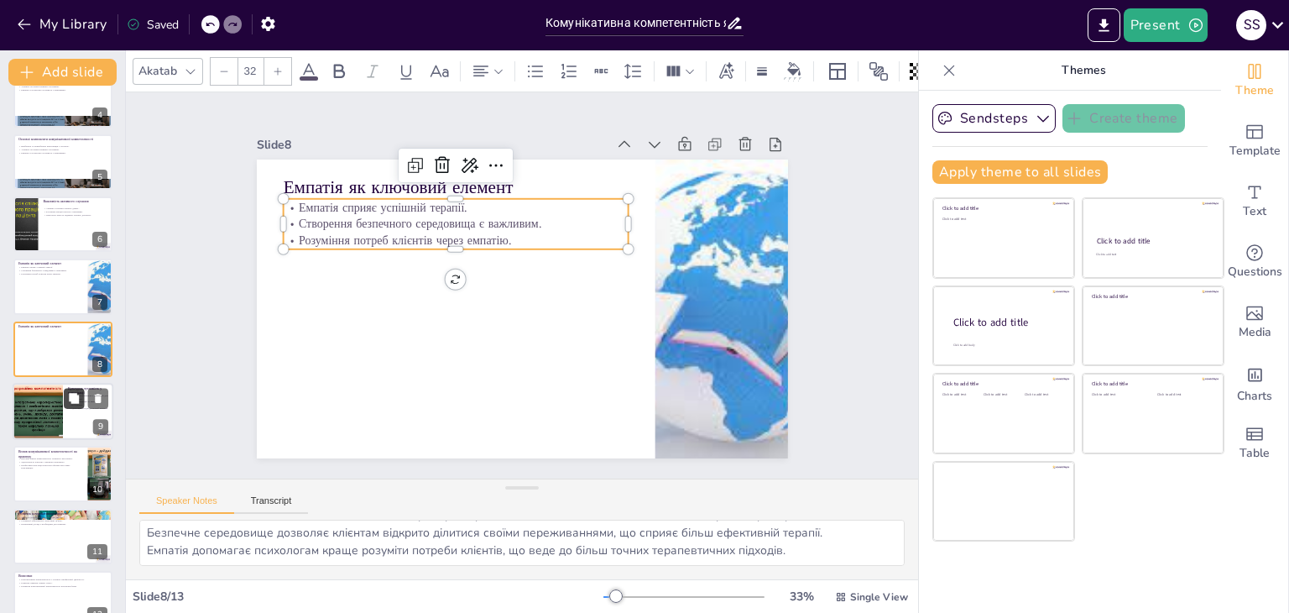
click at [70, 407] on button at bounding box center [74, 398] width 20 height 20
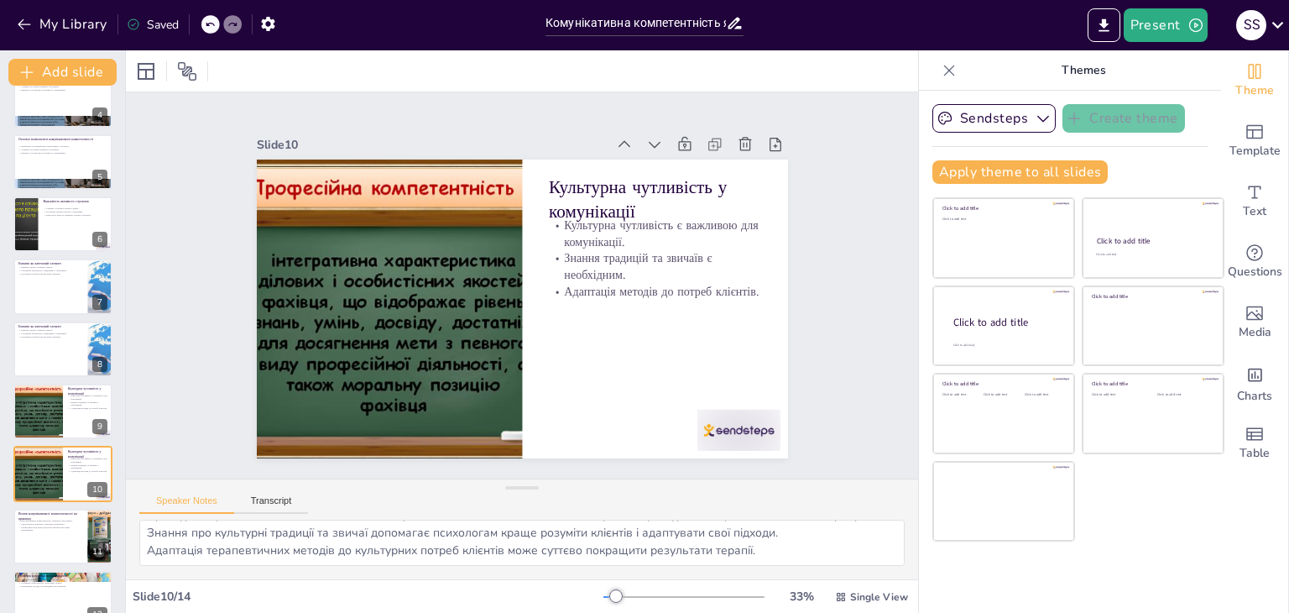
scroll to position [339, 0]
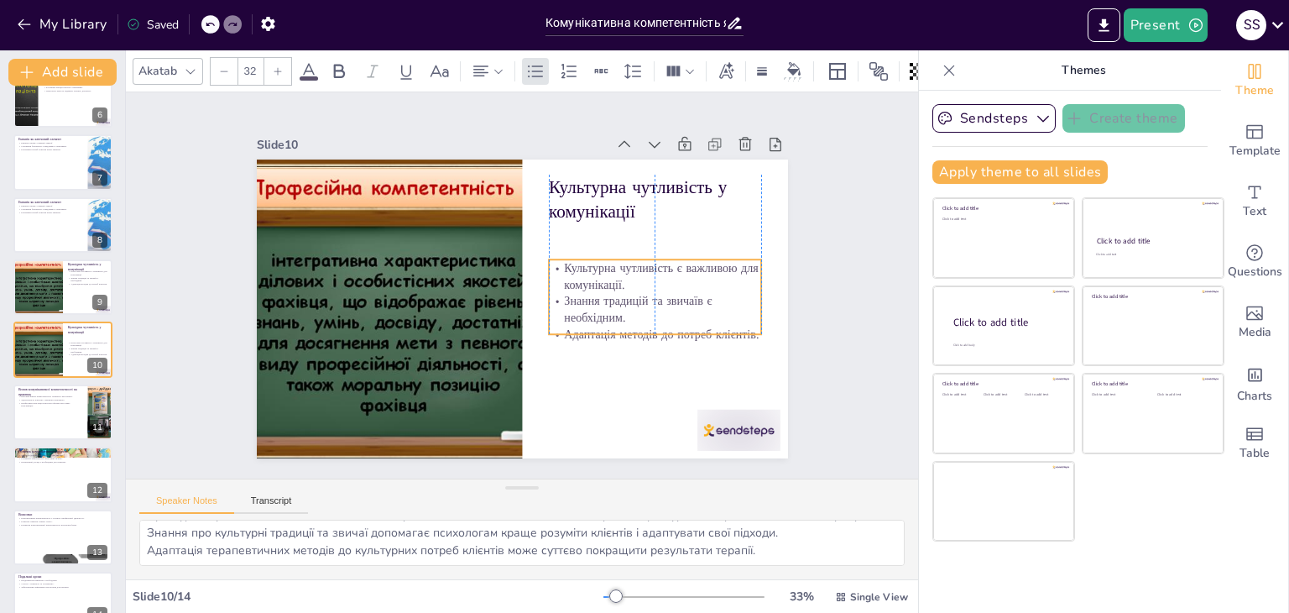
drag, startPoint x: 649, startPoint y: 247, endPoint x: 655, endPoint y: 290, distance: 43.1
click at [655, 293] on p "Знання традицій та звичаїв є необхідним." at bounding box center [655, 309] width 212 height 33
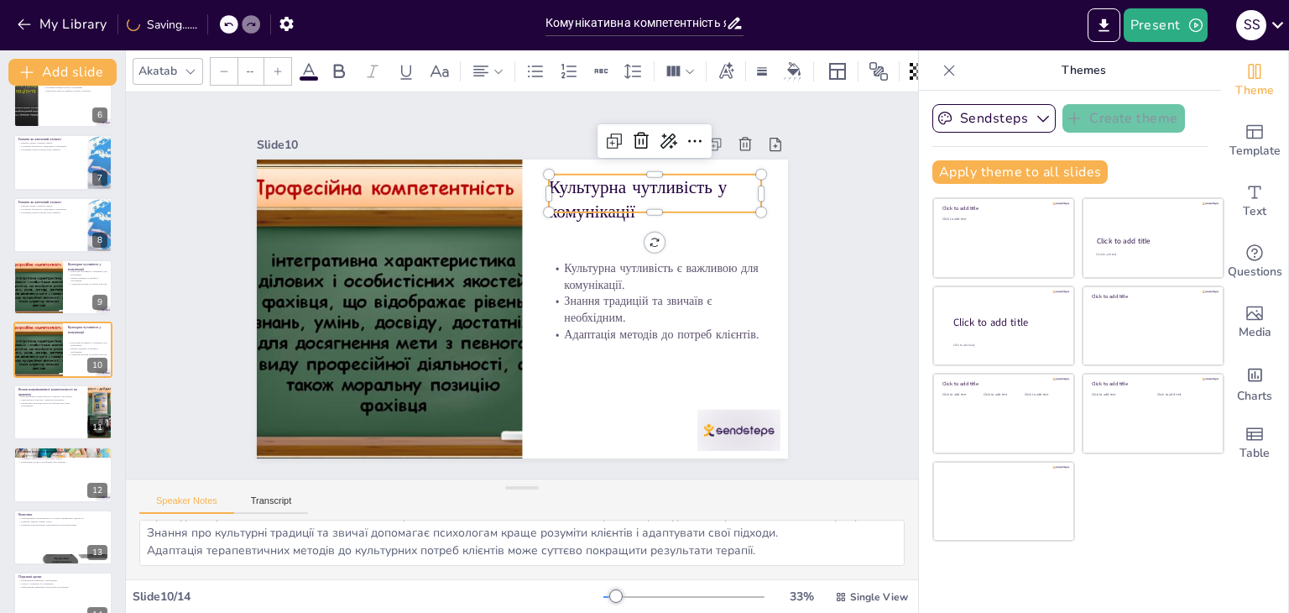
type input "48"
click at [599, 183] on p "Культурна чутливість у комунікації" at bounding box center [655, 200] width 212 height 50
drag, startPoint x: 612, startPoint y: 183, endPoint x: 590, endPoint y: 185, distance: 22.0
click at [590, 185] on p "Культурна чутливість у комунікації" at bounding box center [655, 194] width 212 height 50
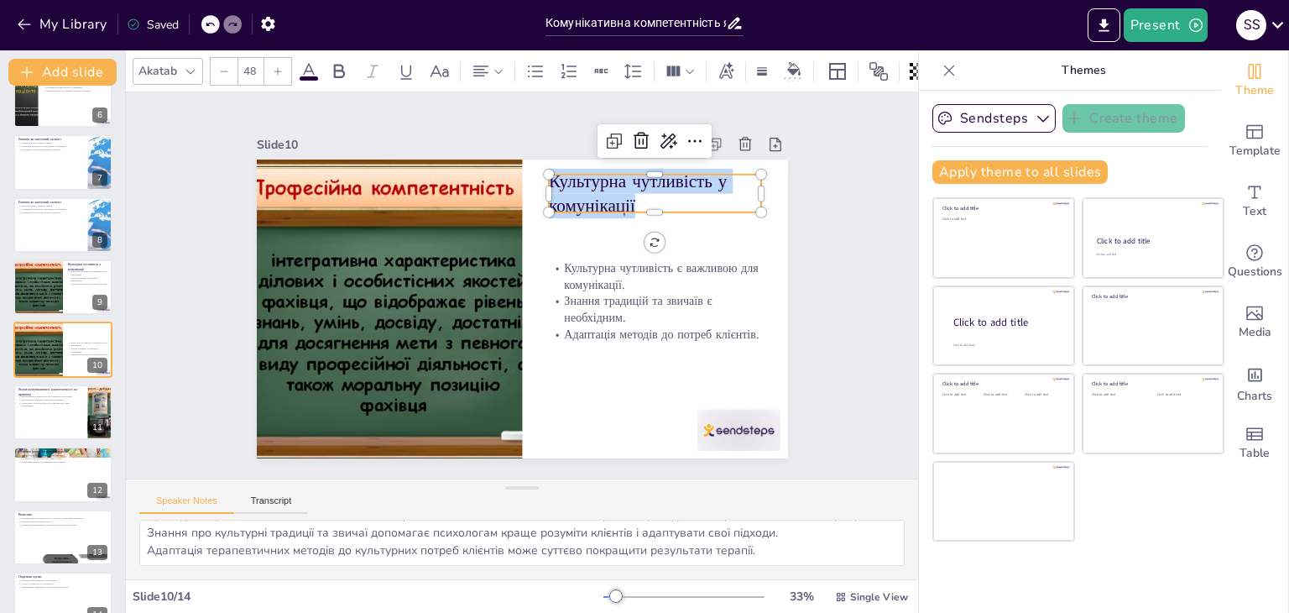
drag, startPoint x: 628, startPoint y: 199, endPoint x: 535, endPoint y: 175, distance: 96.1
click at [535, 175] on div "Культурна чутливість є важливою для комунікації. Знання традицій та звичаїв є н…" at bounding box center [522, 308] width 531 height 299
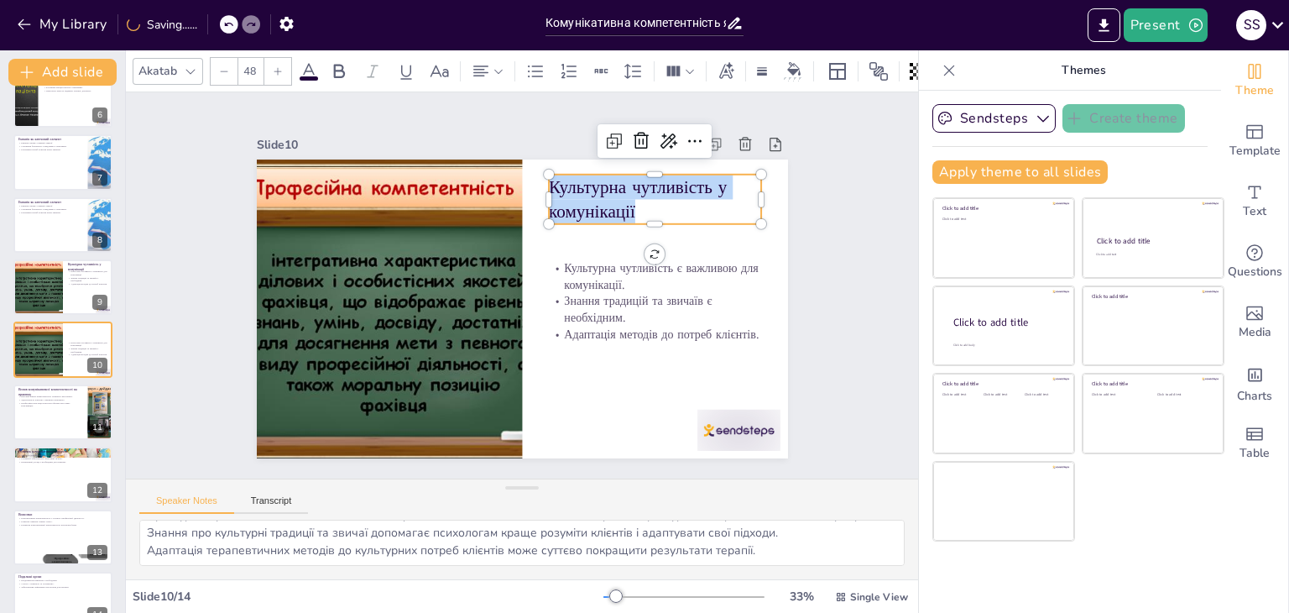
drag, startPoint x: 535, startPoint y: 175, endPoint x: 504, endPoint y: 175, distance: 30.2
click at [504, 175] on div at bounding box center [389, 308] width 399 height 299
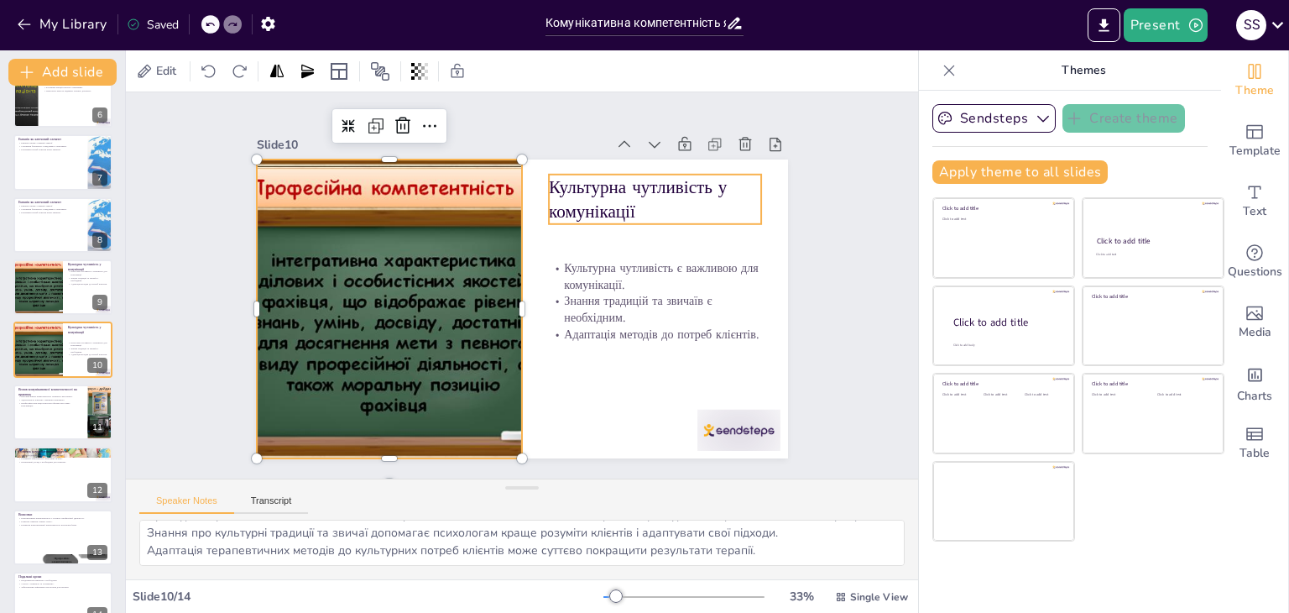
click at [556, 179] on p "Культурна чутливість у комунікації" at bounding box center [655, 200] width 212 height 50
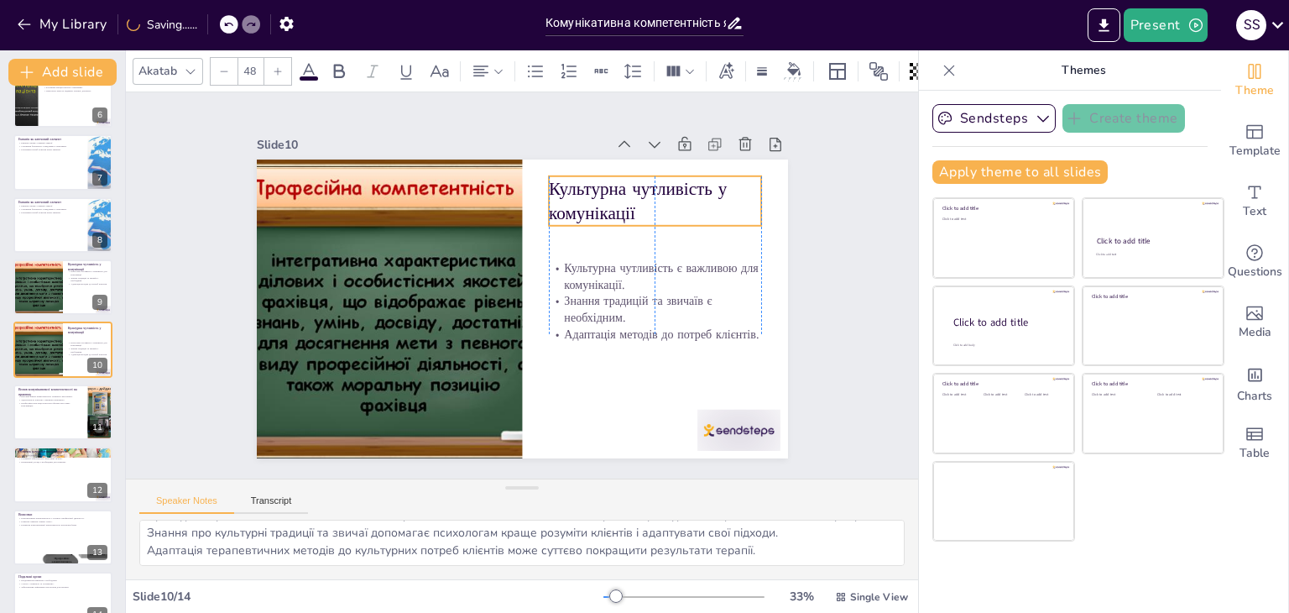
click at [626, 202] on p "Культурна чутливість у комунікації" at bounding box center [655, 201] width 212 height 50
drag, startPoint x: 626, startPoint y: 202, endPoint x: 537, endPoint y: 189, distance: 90.0
click at [549, 189] on p "Культурна чутливість у комунікації" at bounding box center [655, 201] width 212 height 50
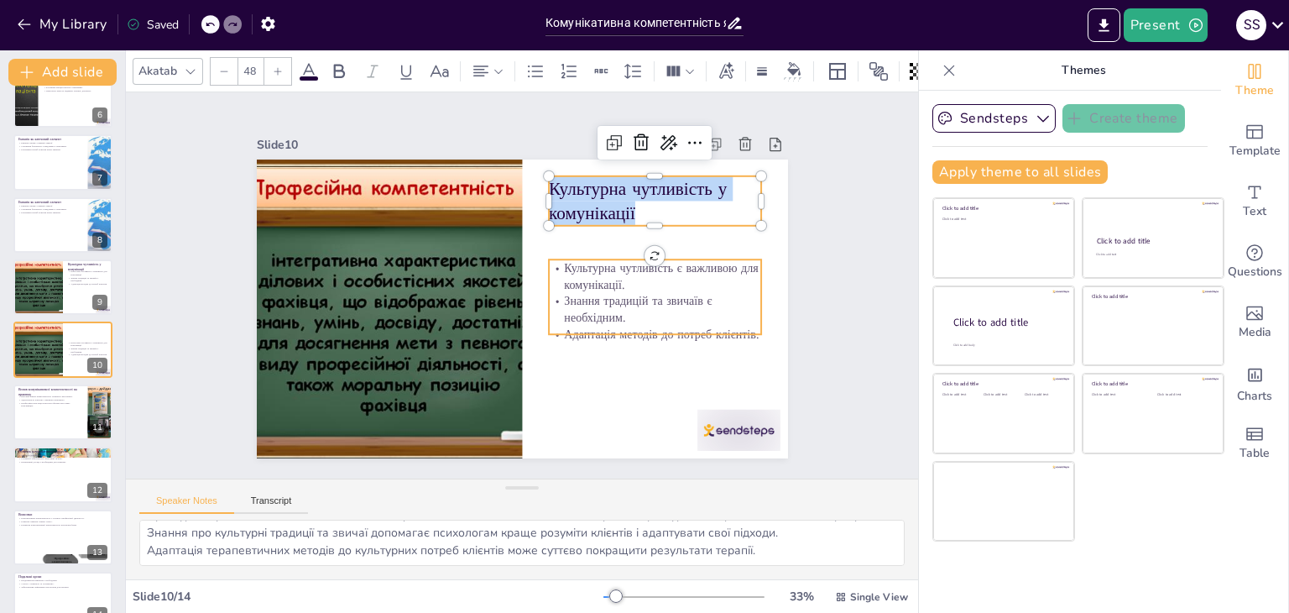
type input "32"
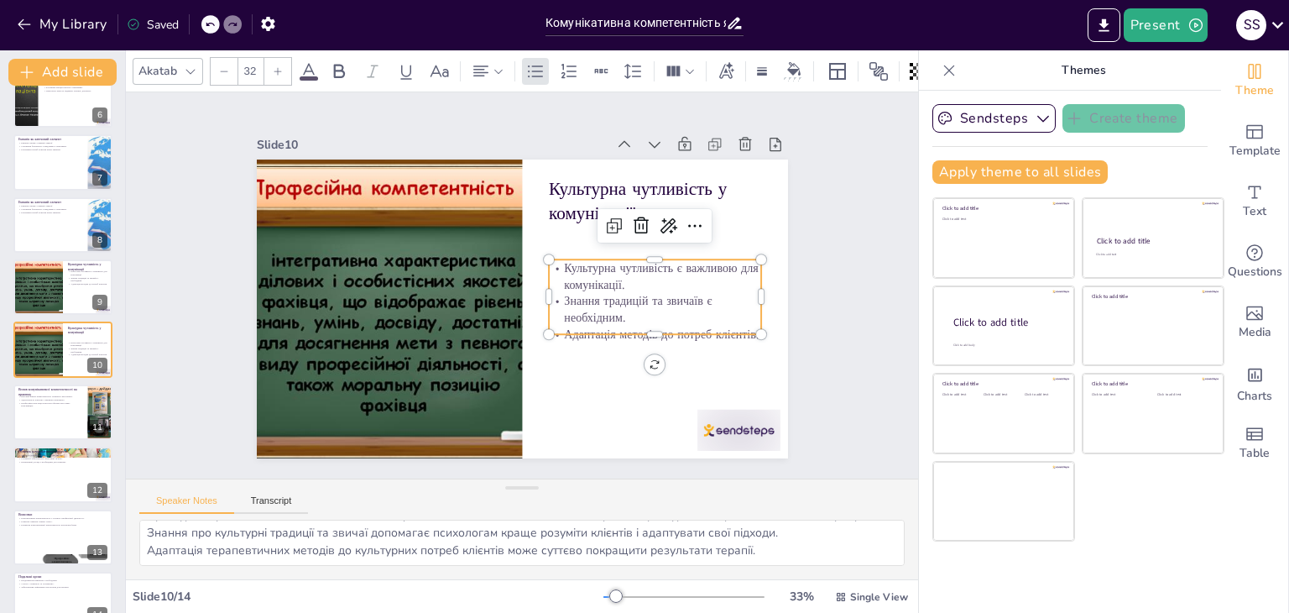
click at [549, 260] on p "Культурна чутливість є важливою для комунікації." at bounding box center [655, 275] width 212 height 33
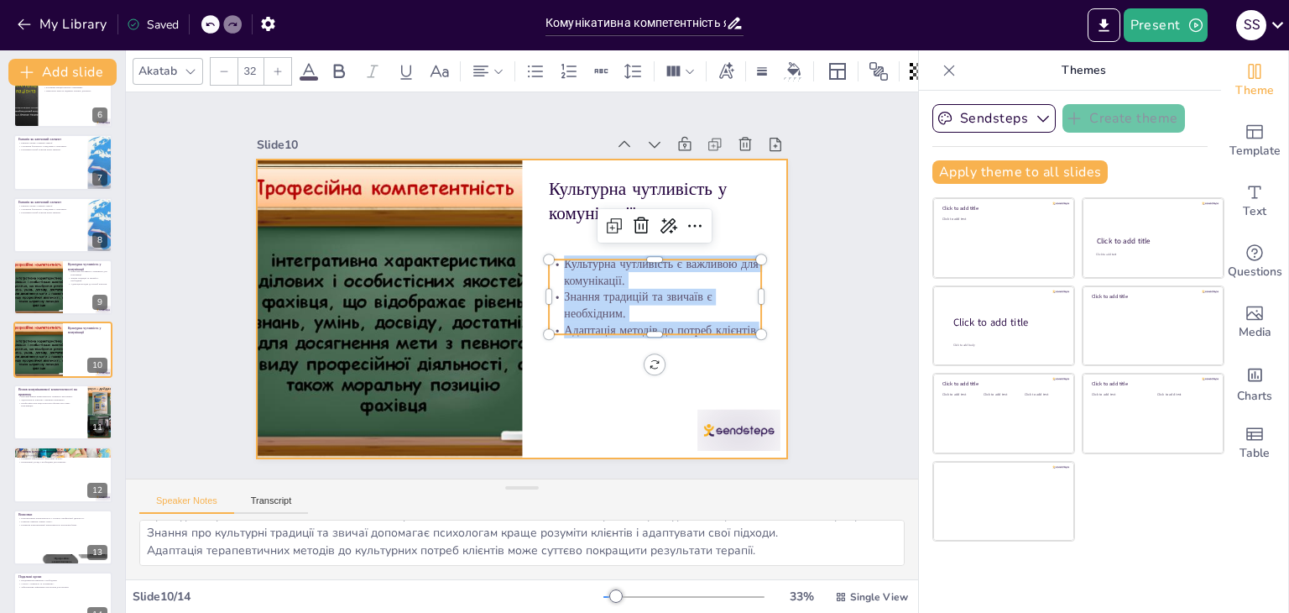
drag, startPoint x: 548, startPoint y: 260, endPoint x: 743, endPoint y: 337, distance: 210.2
click at [743, 337] on div "Культурна чутливість у комунікації Культурна чутливість є важливою для комуніка…" at bounding box center [522, 308] width 531 height 299
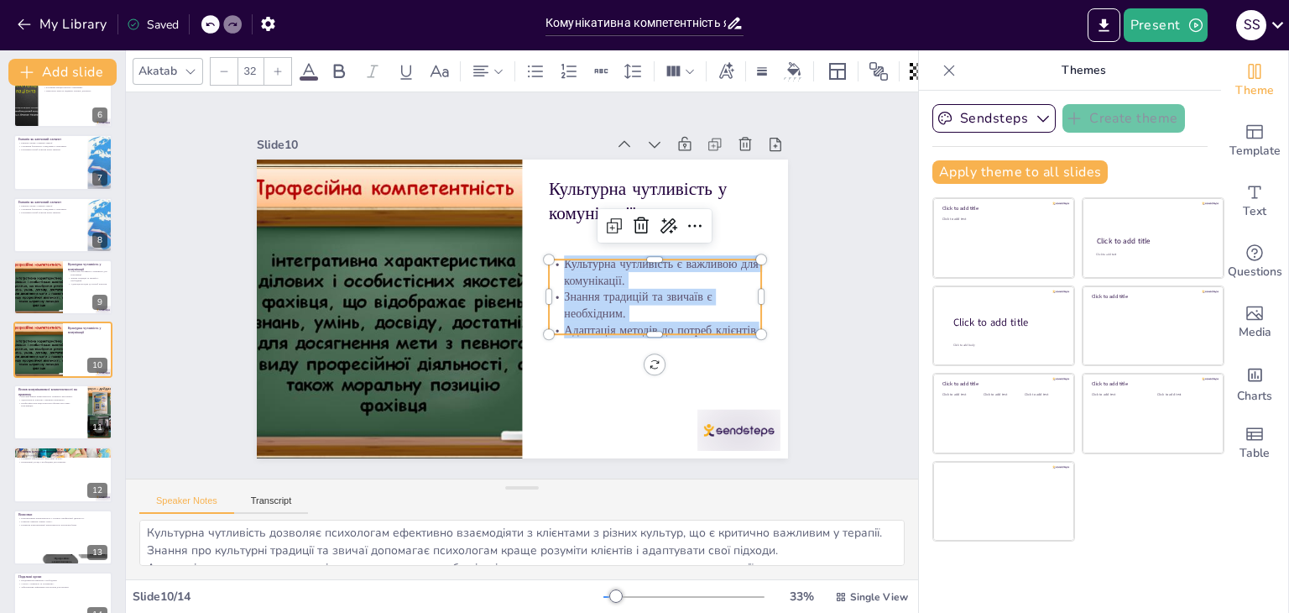
scroll to position [0, 0]
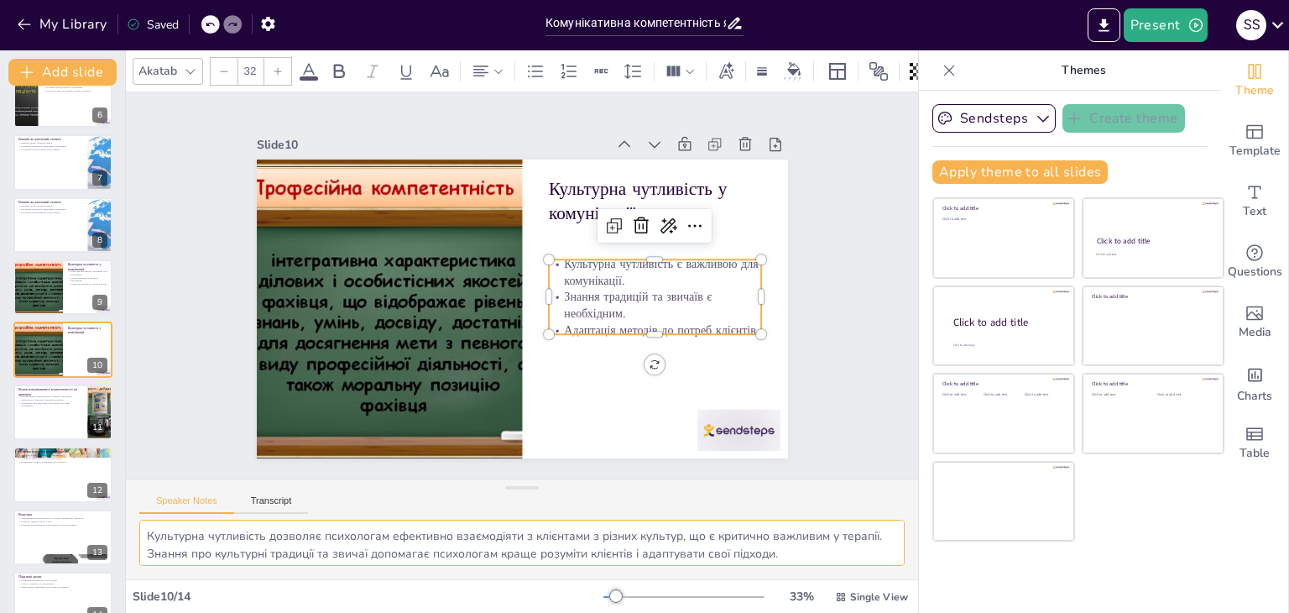
click at [149, 533] on textarea "Культурна чутливість дозволяє психологам ефективно взаємодіяти з клієнтами з рі…" at bounding box center [521, 542] width 765 height 46
drag, startPoint x: 149, startPoint y: 533, endPoint x: 769, endPoint y: 561, distance: 620.7
click at [769, 561] on textarea "Культурна чутливість дозволяє психологам ефективно взаємодіяти з клієнтами з рі…" at bounding box center [521, 542] width 765 height 46
click at [47, 408] on div at bounding box center [63, 411] width 101 height 57
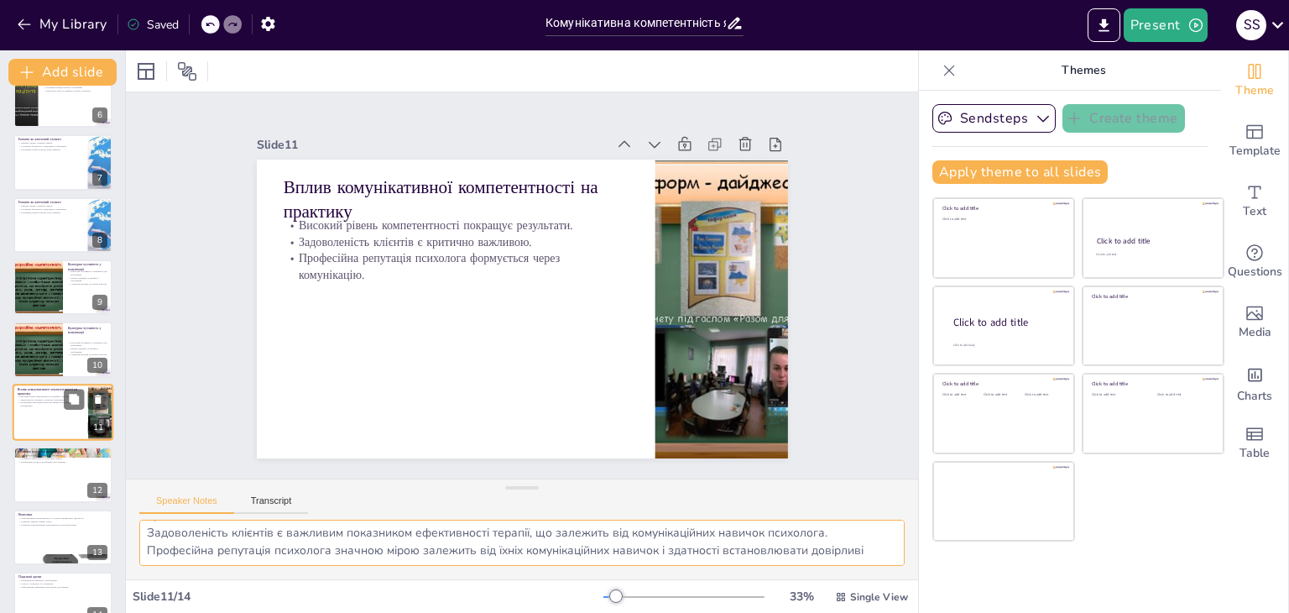
scroll to position [367, 0]
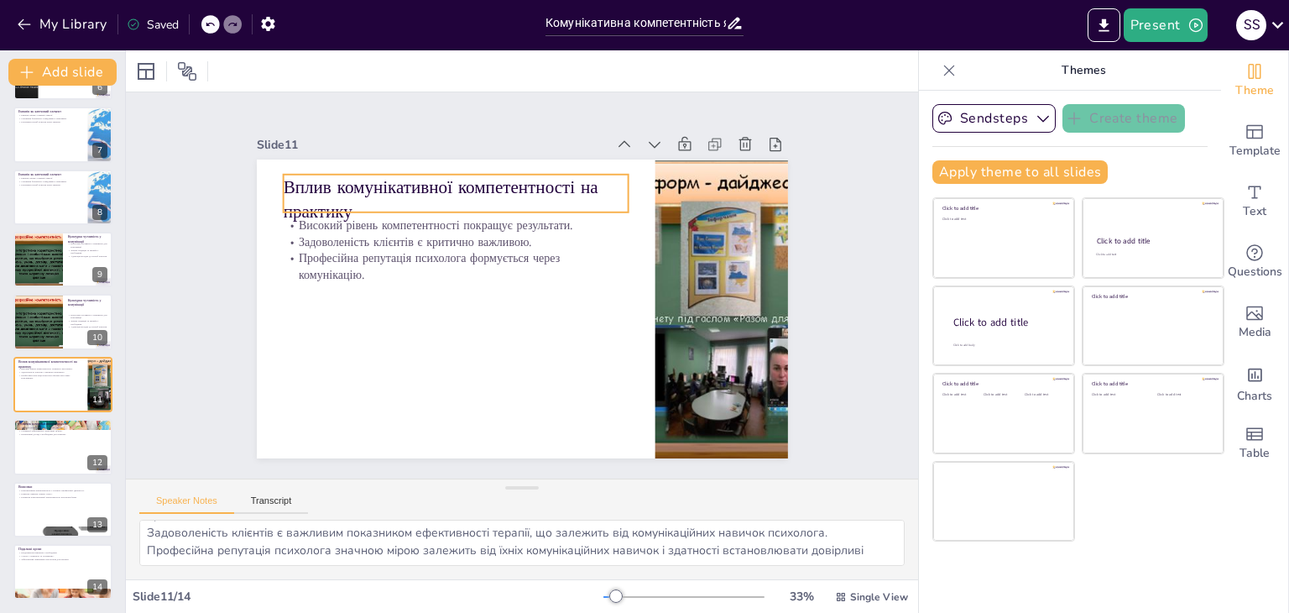
click at [326, 180] on p "Вплив комунікативної компетентності на практику" at bounding box center [455, 200] width 345 height 50
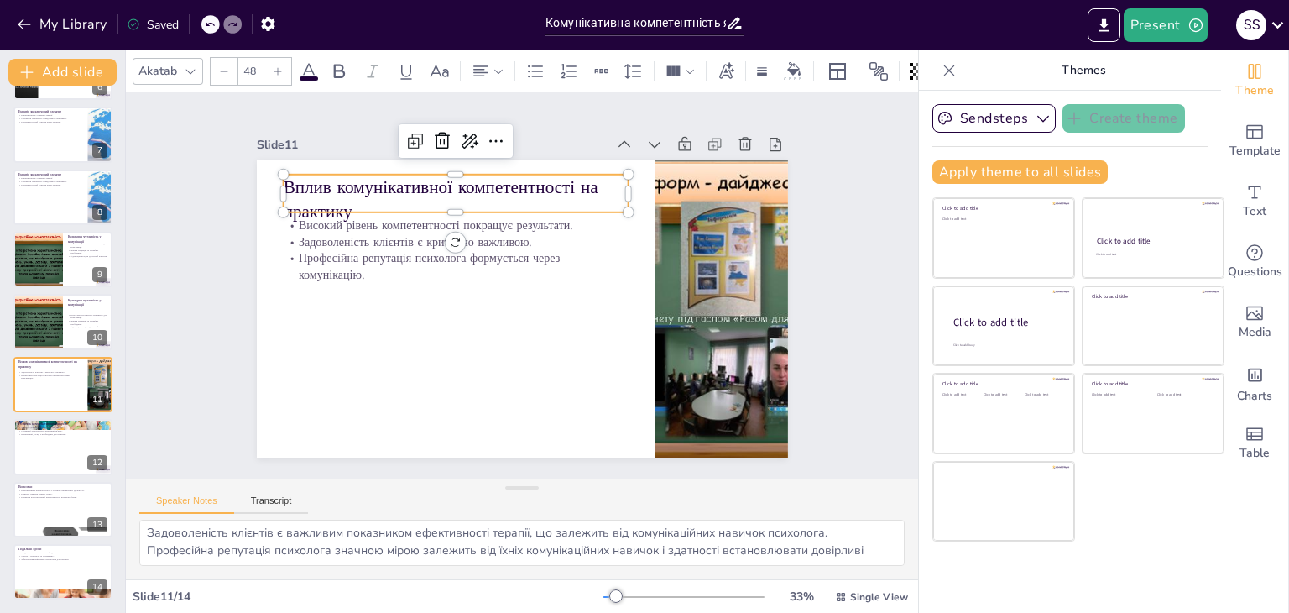
click at [326, 180] on p "Вплив комунікативної компетентності на практику" at bounding box center [455, 200] width 345 height 50
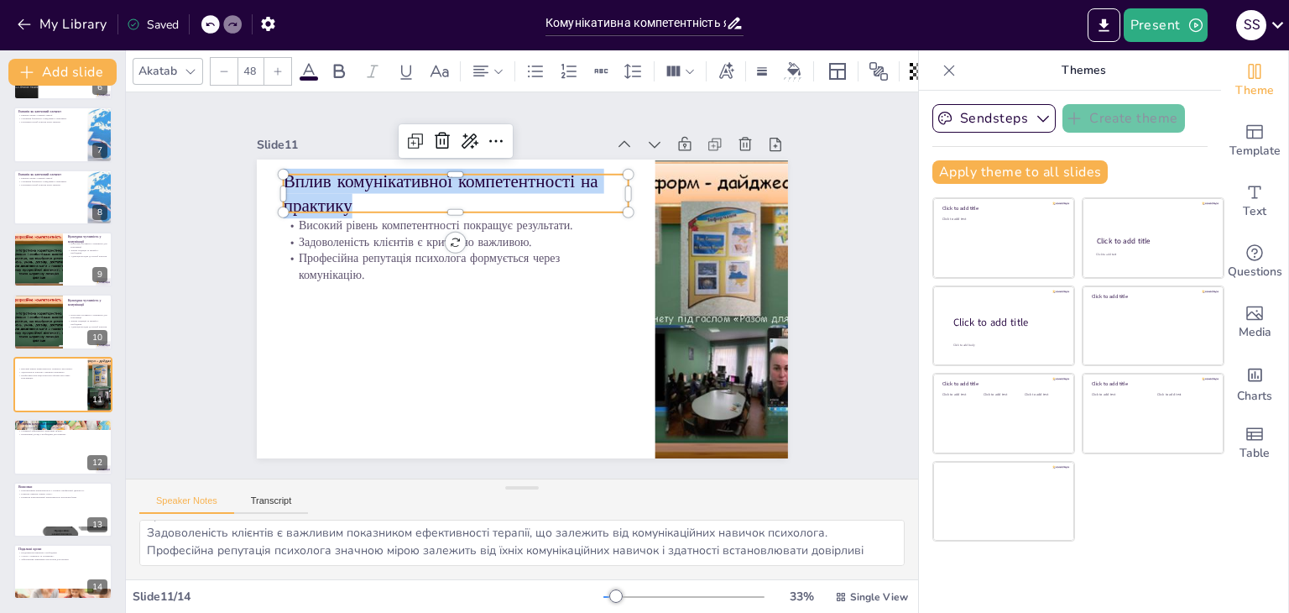
drag, startPoint x: 345, startPoint y: 194, endPoint x: 265, endPoint y: 182, distance: 80.6
click at [265, 182] on div "Високий рівень компетентності покращує результати. Задоволеність клієнтів є кри…" at bounding box center [522, 308] width 531 height 299
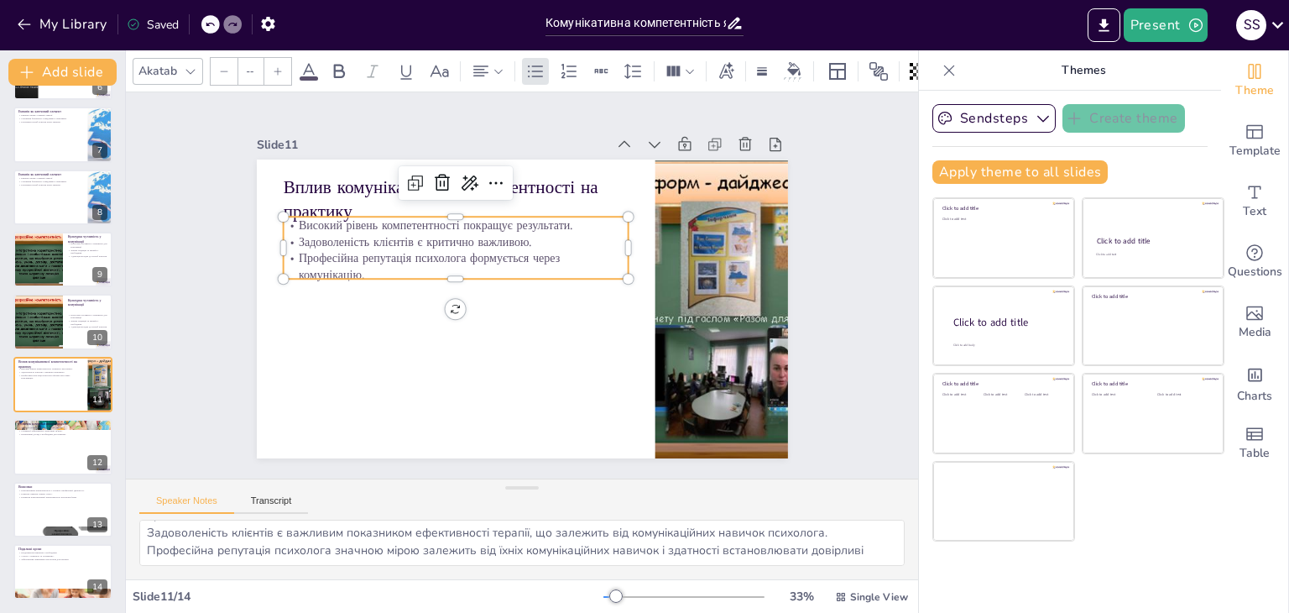
click at [295, 233] on p "Задоволеність клієнтів є критично важливою." at bounding box center [455, 241] width 345 height 17
type input "32"
click at [295, 233] on p "Задоволеність клієнтів є критично важливою." at bounding box center [455, 241] width 345 height 17
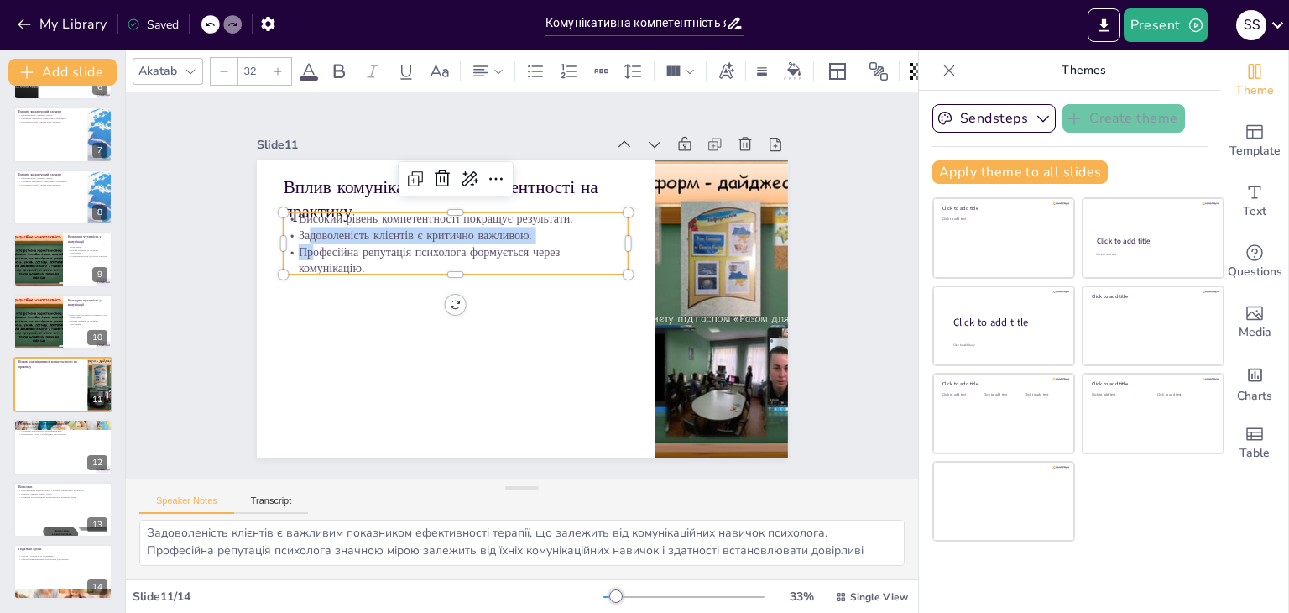
drag, startPoint x: 295, startPoint y: 222, endPoint x: 297, endPoint y: 233, distance: 11.0
click at [299, 237] on div "Високий рівень компетентності покращує результати. Задоволеність клієнтів є кри…" at bounding box center [455, 244] width 345 height 66
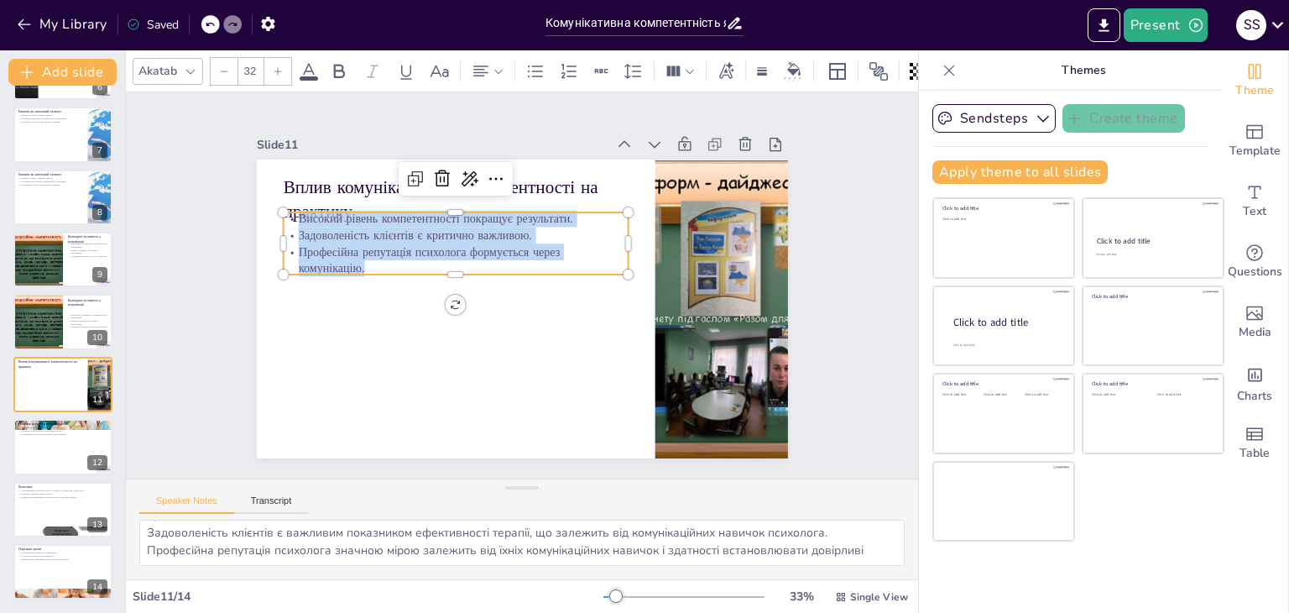
drag, startPoint x: 289, startPoint y: 212, endPoint x: 371, endPoint y: 256, distance: 93.1
click at [371, 256] on div "Високий рівень компетентності покращує результати. Задоволеність клієнтів є кри…" at bounding box center [455, 244] width 345 height 66
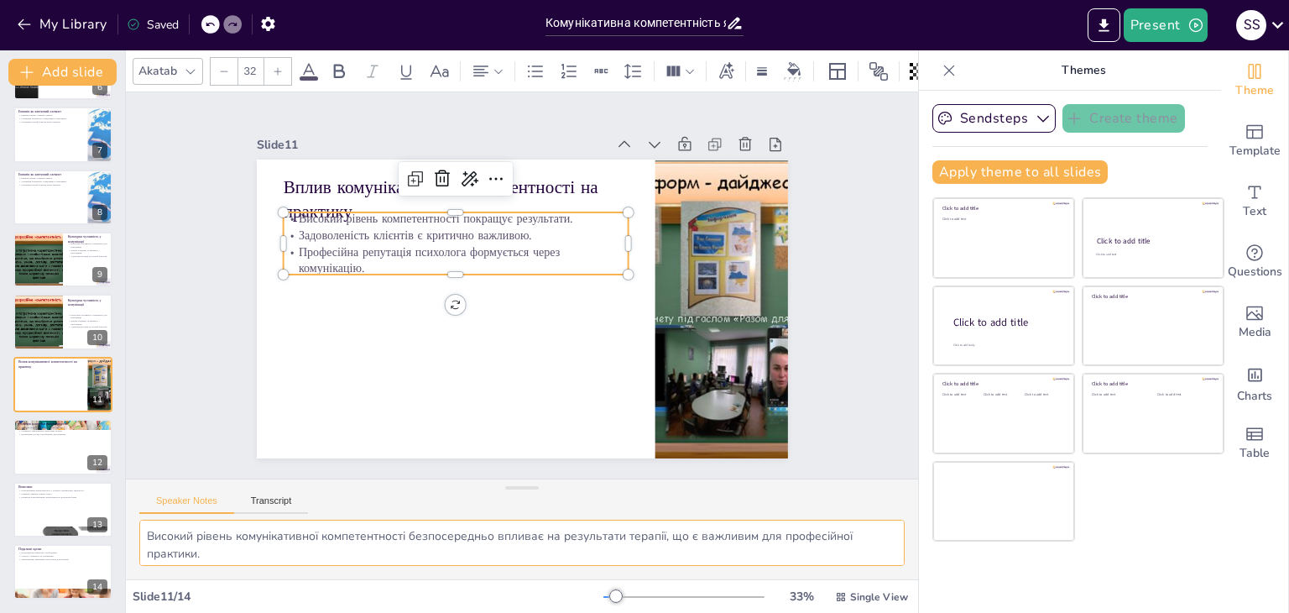
scroll to position [56, 0]
drag, startPoint x: 139, startPoint y: 525, endPoint x: 269, endPoint y: 556, distance: 132.7
click at [269, 556] on textarea "Високий рівень комунікативної компетентності безпосередньо впливає на результат…" at bounding box center [521, 542] width 765 height 46
click at [28, 464] on div at bounding box center [63, 446] width 101 height 57
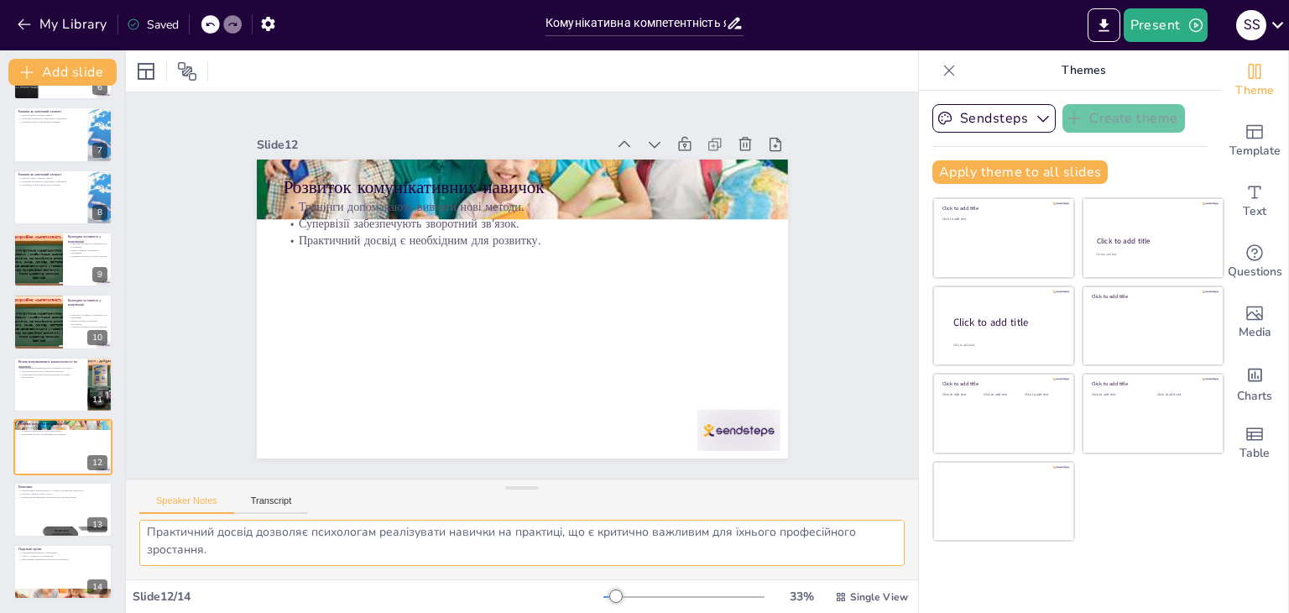
scroll to position [39, 0]
click at [315, 185] on p "Розвиток комунікативних навичок" at bounding box center [522, 187] width 478 height 25
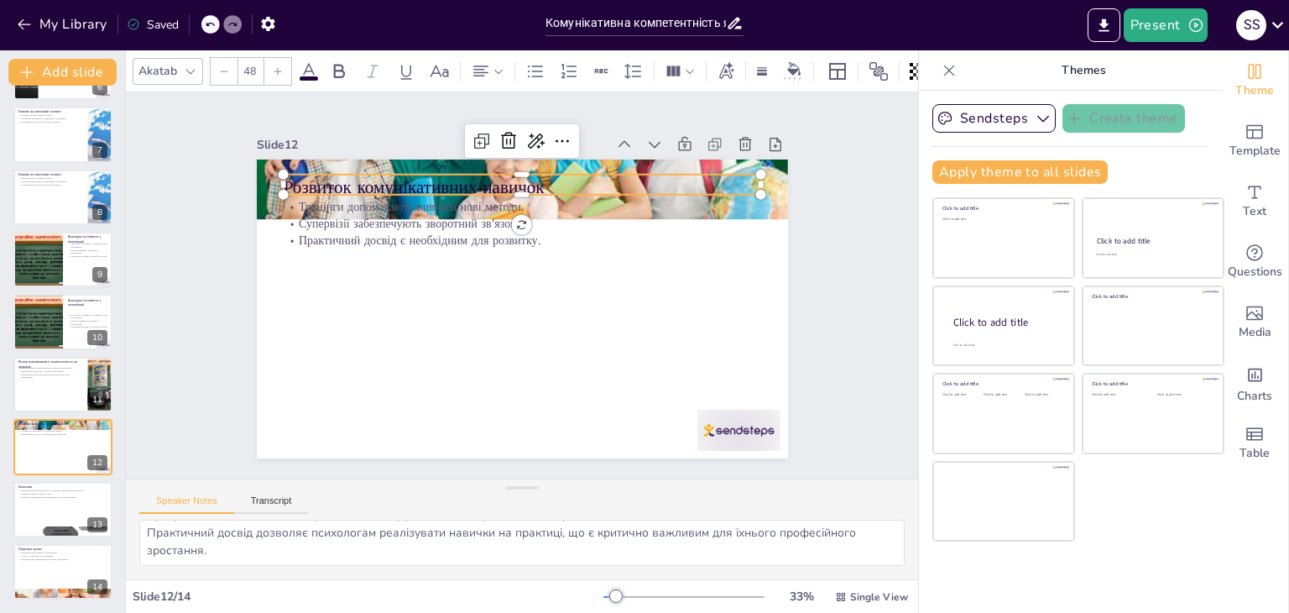
click at [315, 185] on p "Розвиток комунікативних навичок" at bounding box center [522, 187] width 478 height 25
drag, startPoint x: 547, startPoint y: 179, endPoint x: 269, endPoint y: 166, distance: 278.9
click at [269, 166] on div "Тренінги допомагають вивчати нові методи. Супервізії забезпечують зворотний зв'…" at bounding box center [522, 308] width 531 height 299
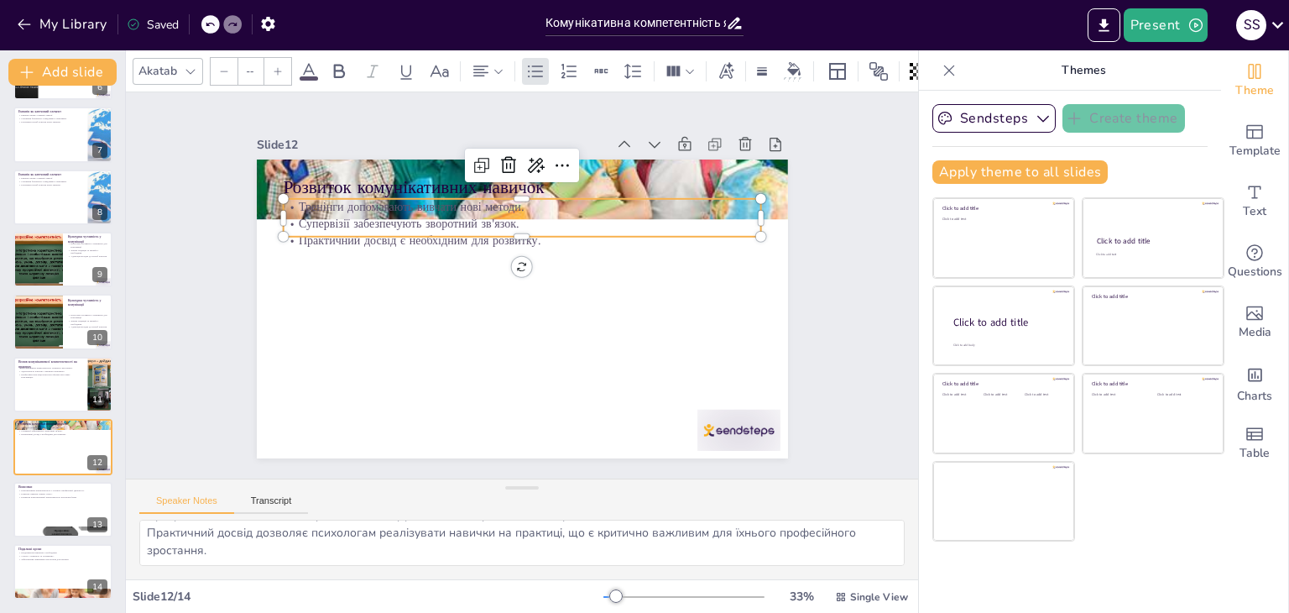
type input "32"
click at [289, 199] on p "Тренінги допомагають вивчати нові методи." at bounding box center [522, 207] width 478 height 17
click at [284, 190] on div at bounding box center [522, 191] width 478 height 13
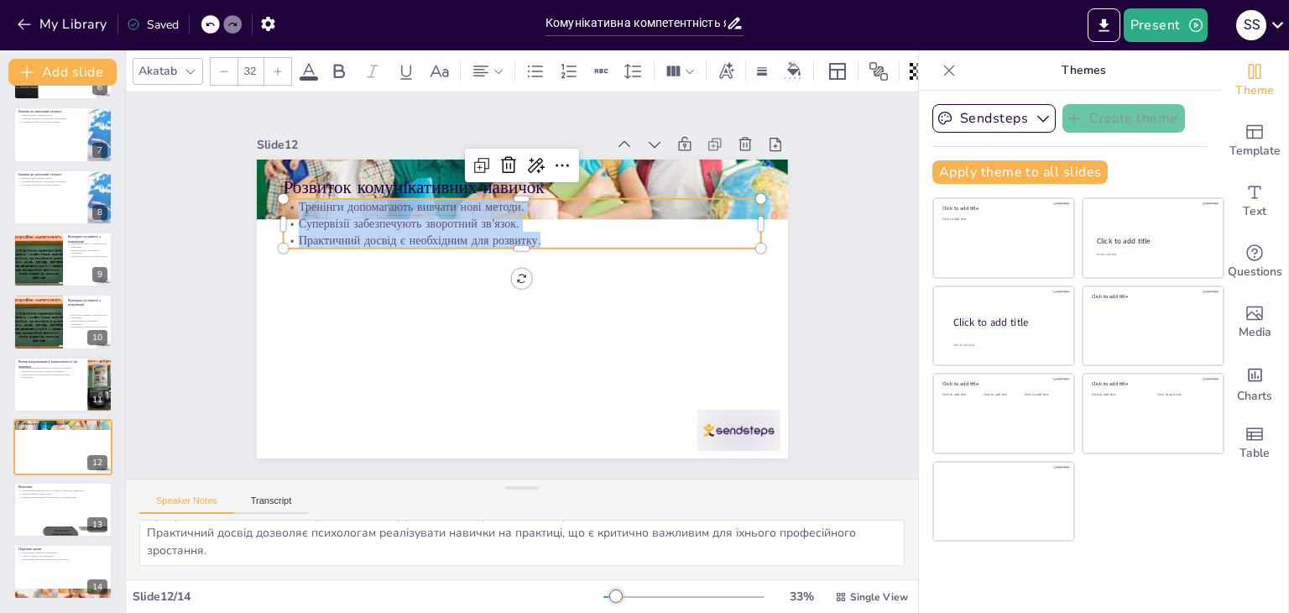
drag, startPoint x: 286, startPoint y: 198, endPoint x: 525, endPoint y: 236, distance: 242.1
click at [525, 236] on div "Тренінги допомагають вивчати нові методи. Супервізії забезпечують зворотний зв'…" at bounding box center [522, 224] width 478 height 50
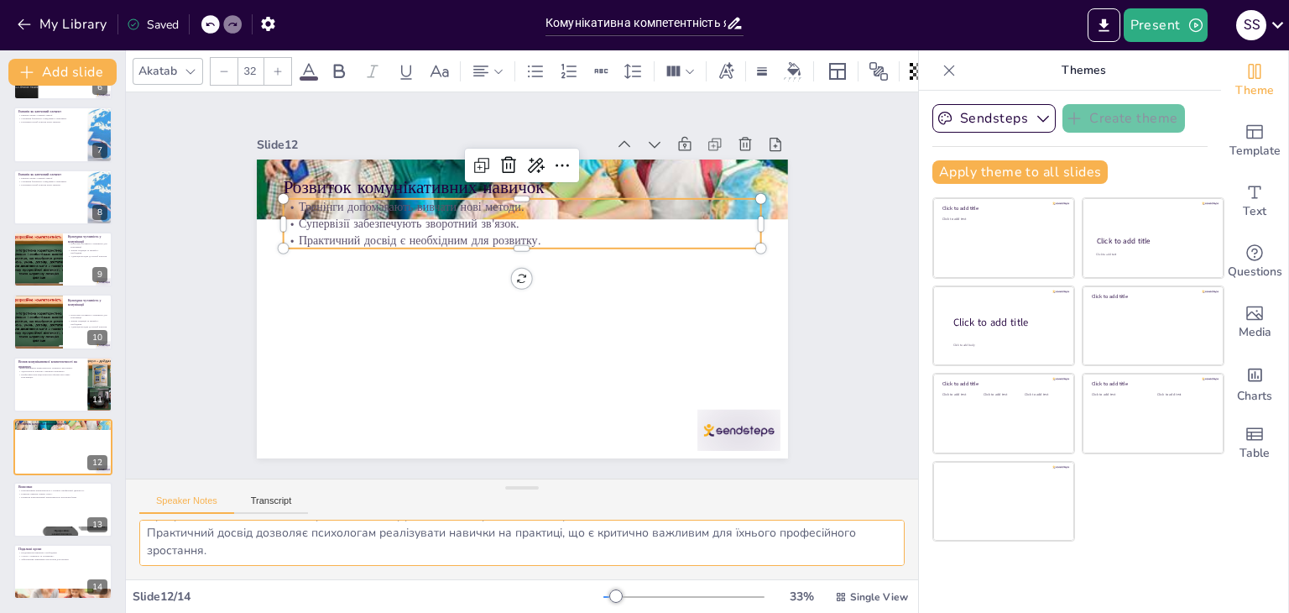
drag, startPoint x: 144, startPoint y: 527, endPoint x: 489, endPoint y: 547, distance: 345.5
click at [489, 547] on textarea "Тренінги є важливим інструментом для розвитку комунікативних навичок, оскільки …" at bounding box center [521, 542] width 765 height 46
click at [51, 501] on div at bounding box center [63, 509] width 101 height 57
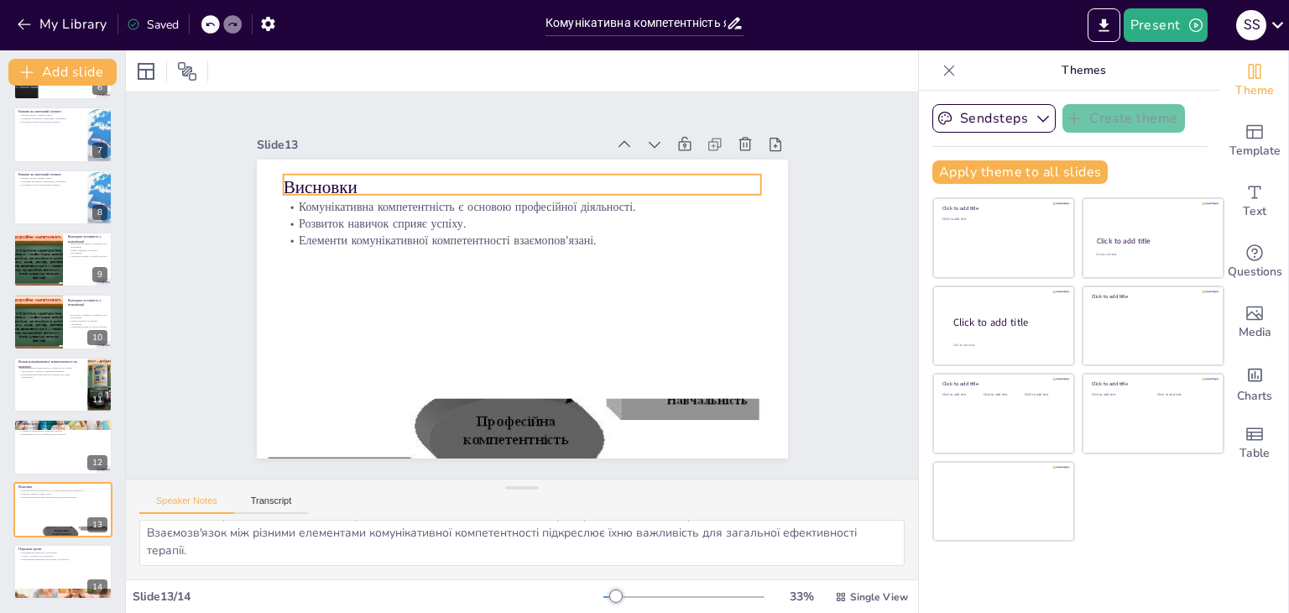
click at [309, 177] on p "Висновки" at bounding box center [522, 187] width 478 height 25
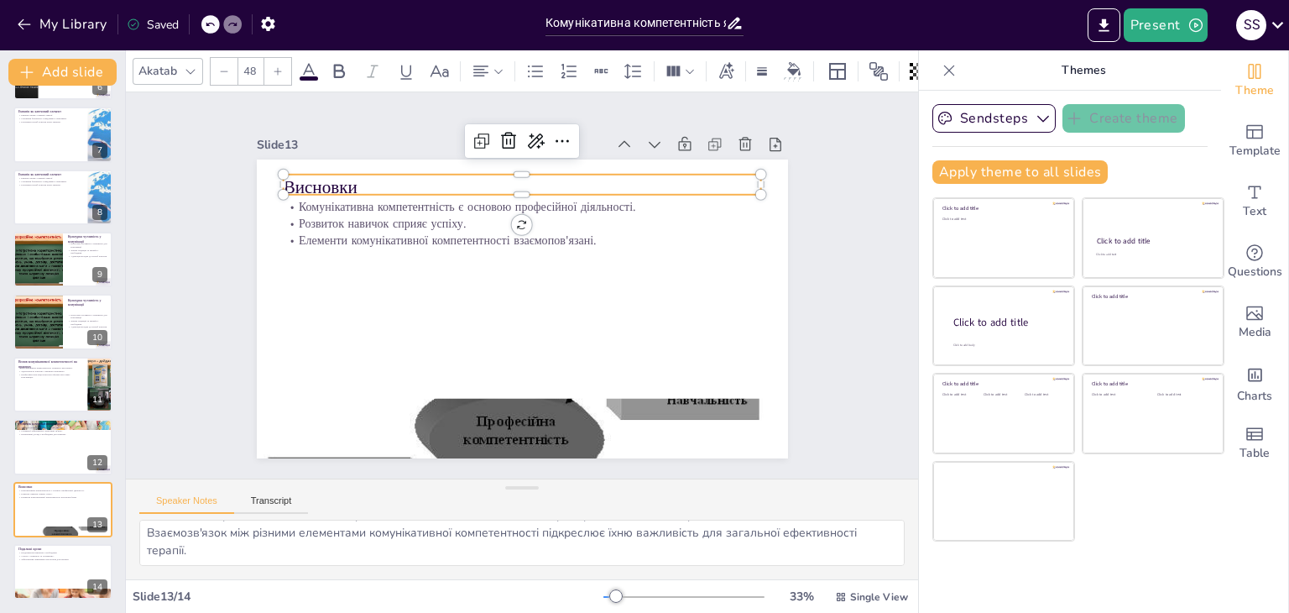
click at [309, 177] on p "Висновки" at bounding box center [522, 187] width 478 height 25
drag, startPoint x: 346, startPoint y: 179, endPoint x: 274, endPoint y: 179, distance: 72.2
click at [283, 179] on p "Висновки" at bounding box center [522, 184] width 478 height 25
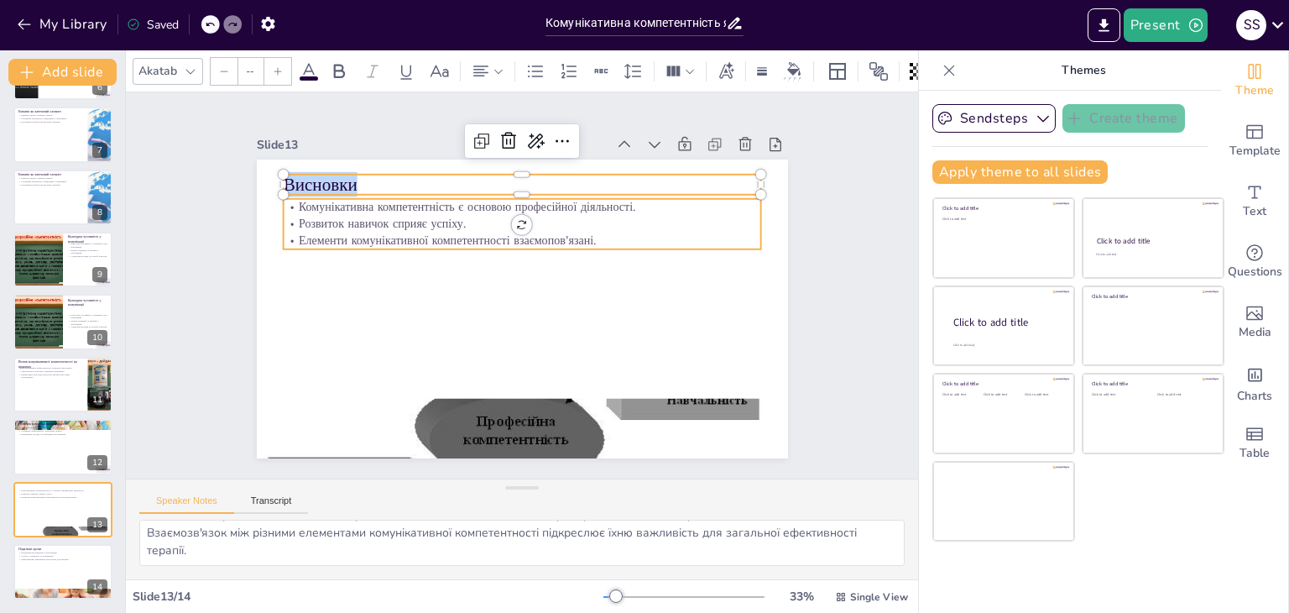
type input "32"
click at [284, 199] on p "Комунікативна компетентність є основою професійної діяльності." at bounding box center [522, 207] width 478 height 17
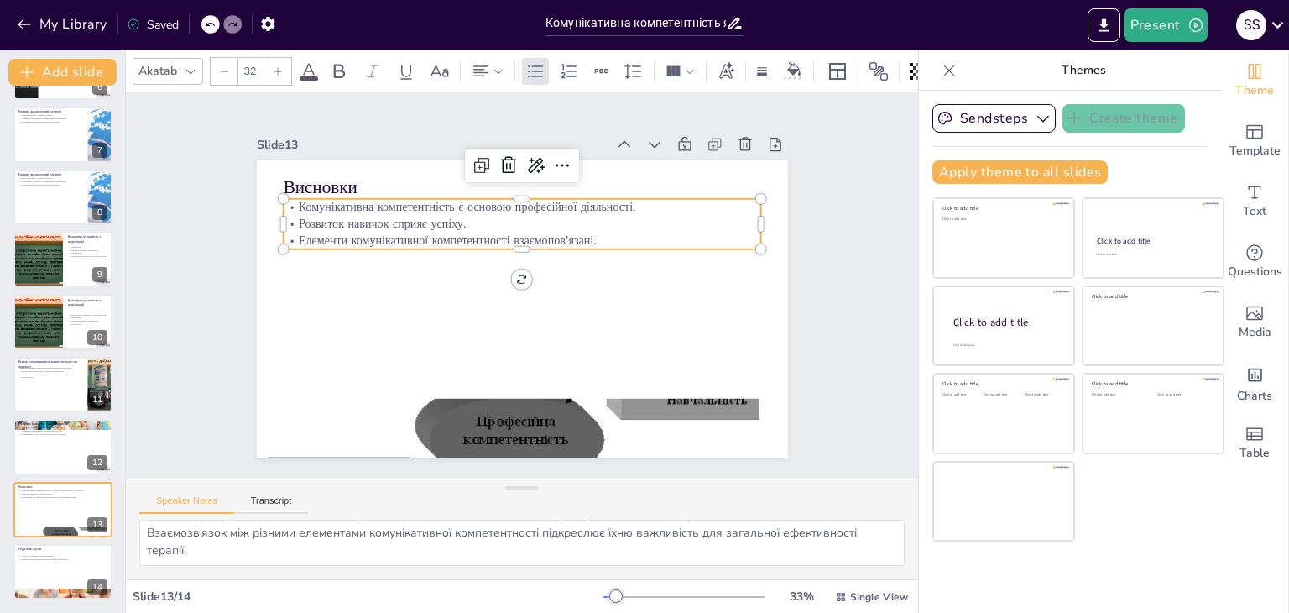
click at [284, 199] on p "Комунікативна компетентність є основою професійної діяльності." at bounding box center [522, 207] width 478 height 17
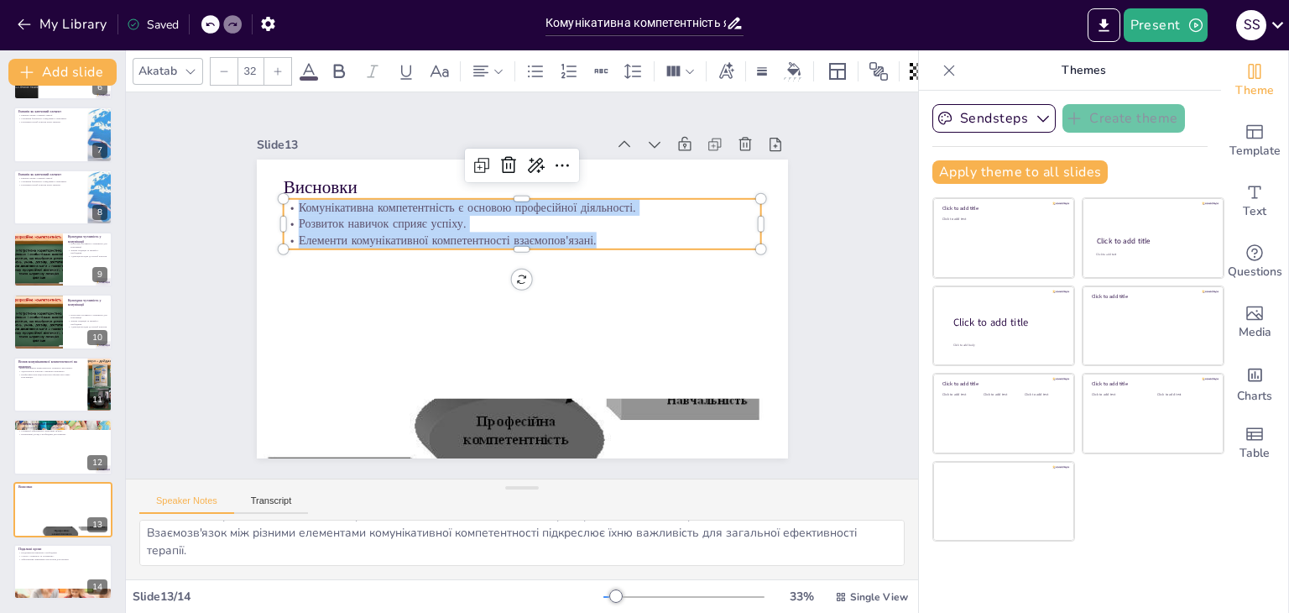
drag, startPoint x: 284, startPoint y: 199, endPoint x: 534, endPoint y: 225, distance: 251.4
click at [534, 225] on div "Комунікативна компетентність є основою професійної діяльності. Розвиток навичок…" at bounding box center [522, 224] width 478 height 50
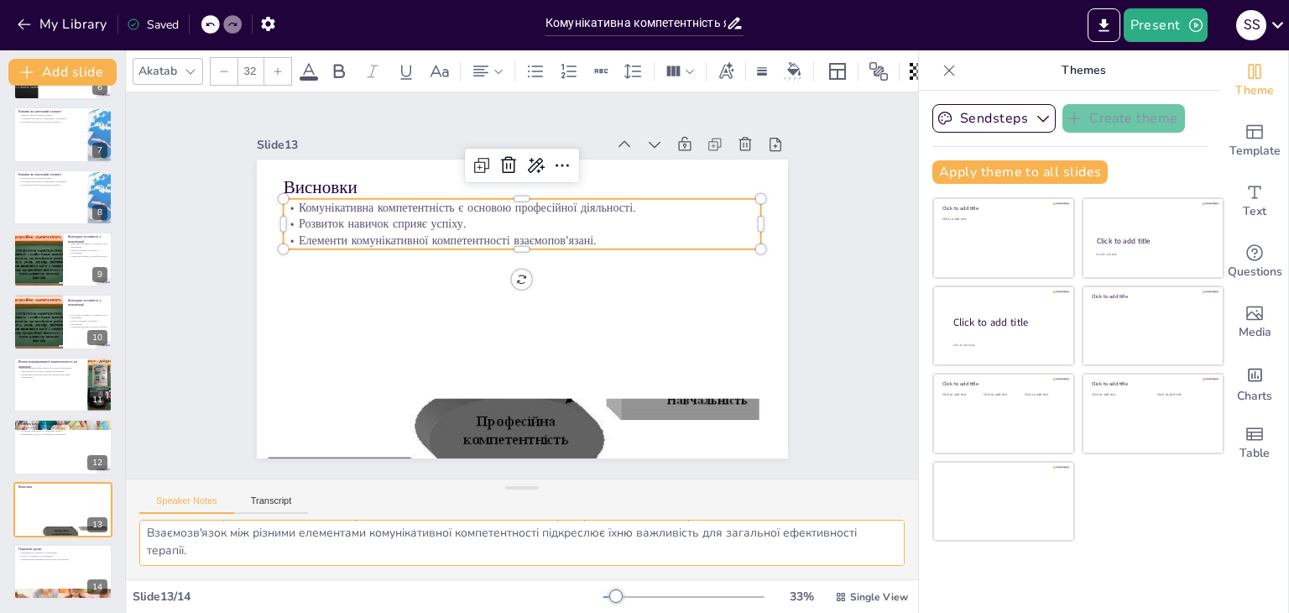
drag, startPoint x: 147, startPoint y: 535, endPoint x: 300, endPoint y: 565, distance: 156.3
click at [300, 565] on div "Основою успішної практики психолога є комунікативна компетентність, що включає …" at bounding box center [522, 549] width 792 height 60
